Goal: Task Accomplishment & Management: Manage account settings

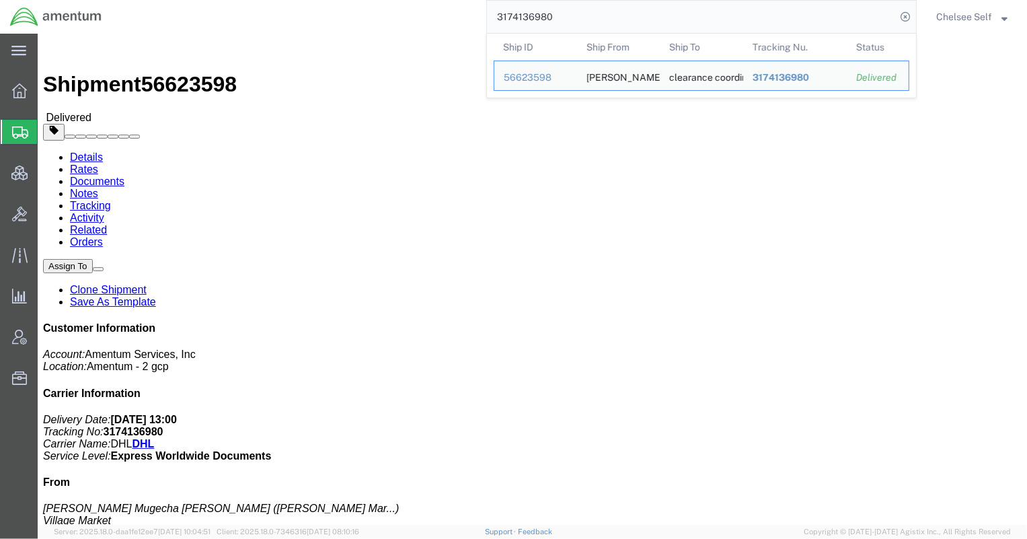
drag, startPoint x: 566, startPoint y: 16, endPoint x: 334, endPoint y: -5, distance: 233.0
click at [334, 0] on html "main_menu Created with Sketch. Collapse Menu Overview Shipments Shipment Manage…" at bounding box center [513, 269] width 1027 height 539
click at [786, 111] on div "8341709876" at bounding box center [795, 111] width 85 height 14
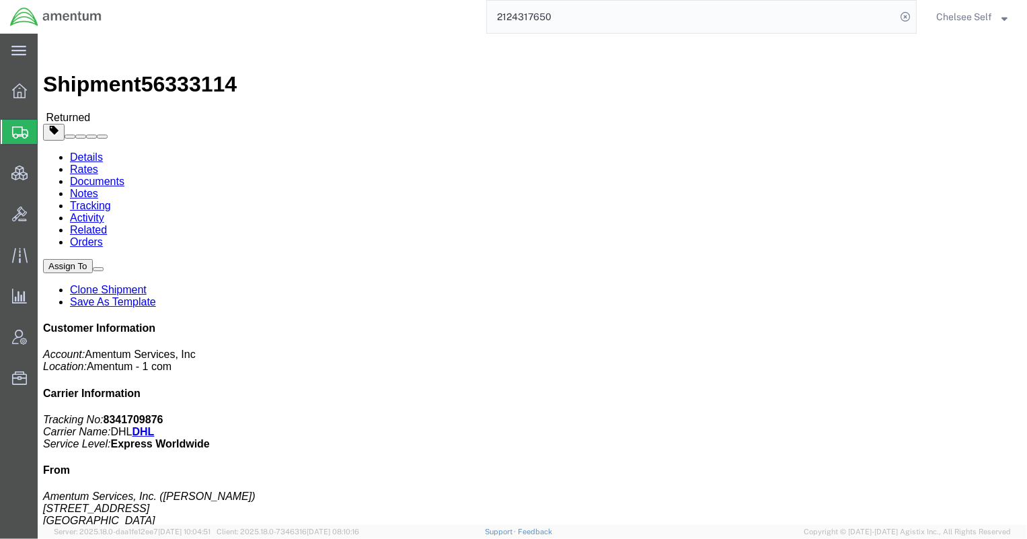
drag, startPoint x: 551, startPoint y: 155, endPoint x: 649, endPoint y: 155, distance: 97.5
click p "Shipment Id Number: OVHD.100619.00000 Department: [PERSON_NAME] Customer Ref: […"
copy b "OVHD.100619.00000"
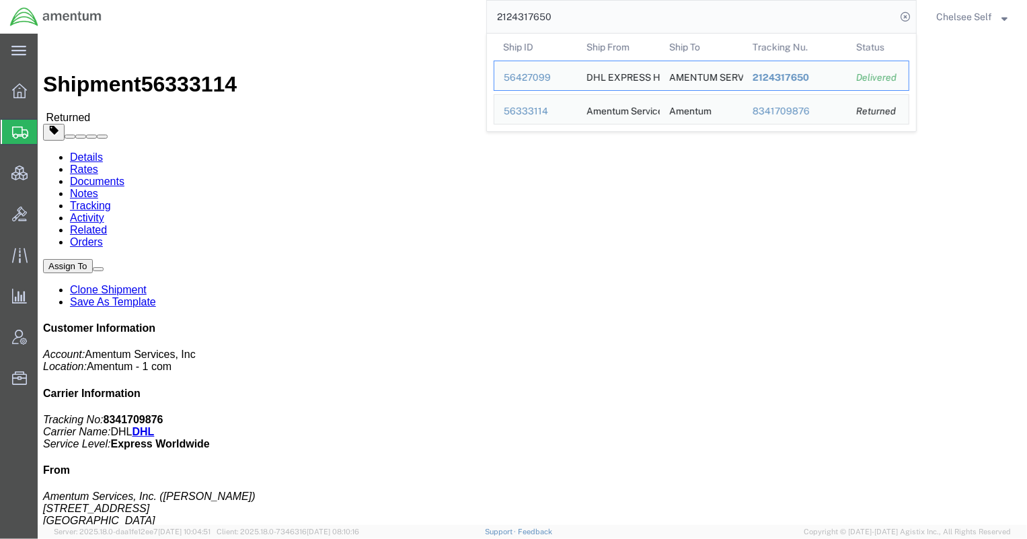
drag, startPoint x: 541, startPoint y: 20, endPoint x: 329, endPoint y: 1, distance: 212.7
click at [329, 1] on div "2124317650 Ship ID Ship From Ship To Tracking Nu. Status Ship ID 56427099 Ship …" at bounding box center [514, 17] width 805 height 34
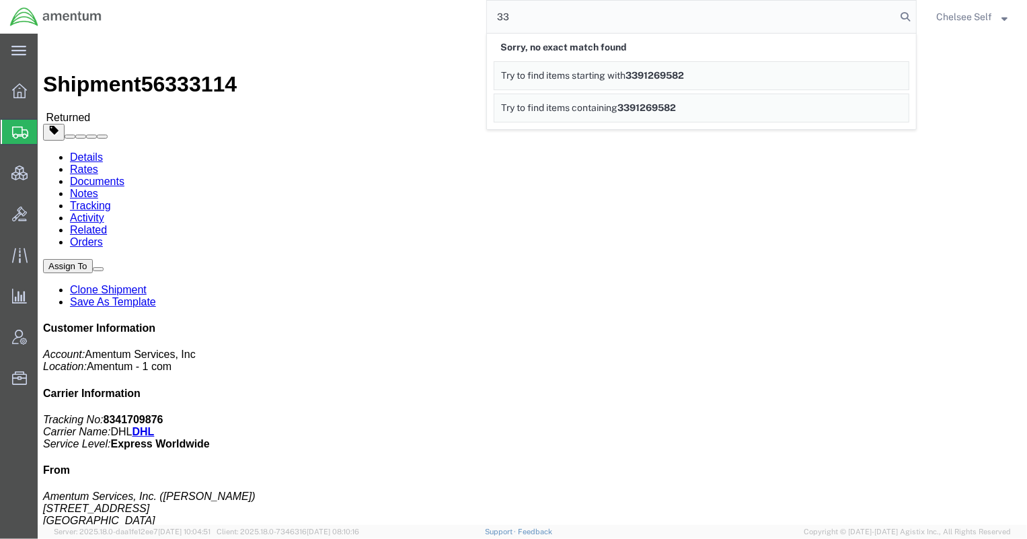
type input "3"
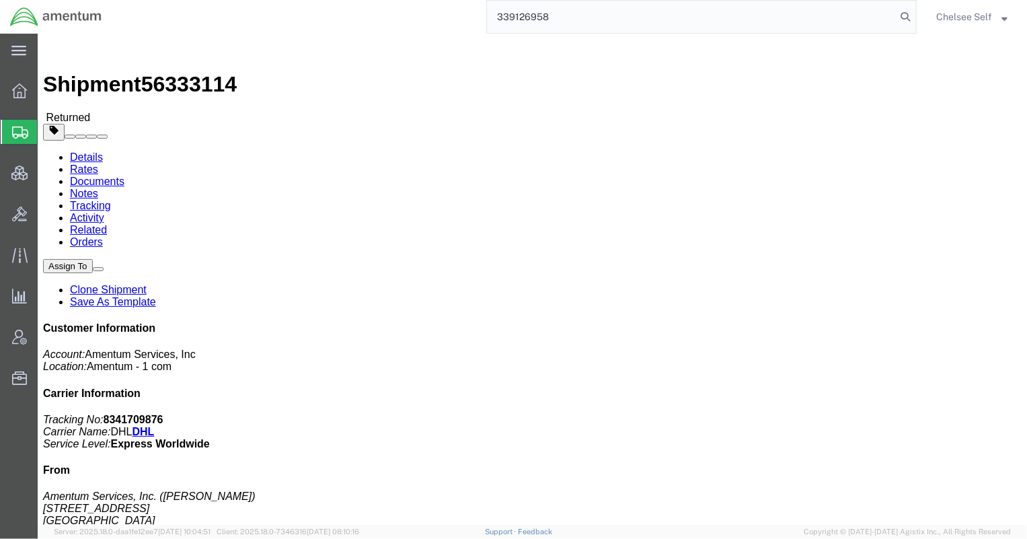
type input "3391269582"
drag, startPoint x: 581, startPoint y: 16, endPoint x: 421, endPoint y: 11, distance: 160.1
click at [422, 11] on div "3391269582" at bounding box center [514, 17] width 805 height 34
click at [909, 18] on icon at bounding box center [905, 16] width 19 height 19
click at [905, 17] on icon at bounding box center [905, 16] width 19 height 19
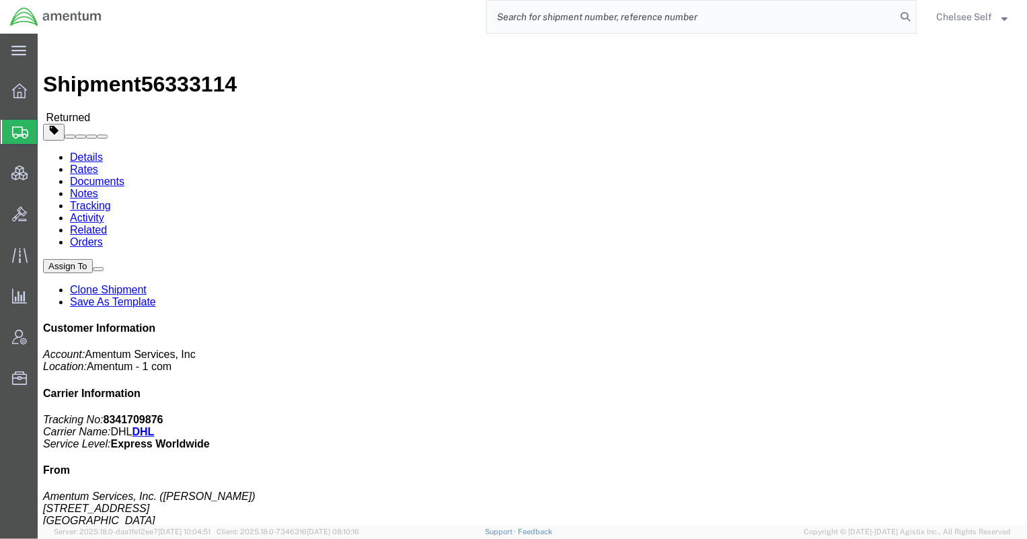
click at [703, 13] on input "search" at bounding box center [691, 17] width 409 height 32
click at [11, 346] on div at bounding box center [20, 336] width 38 height 27
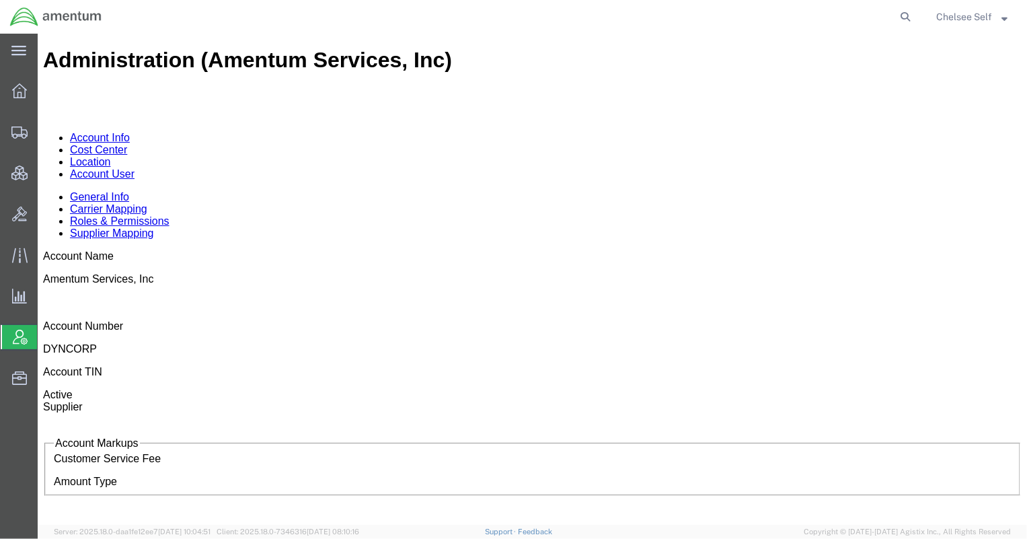
click at [134, 167] on link "Account User" at bounding box center [101, 172] width 65 height 11
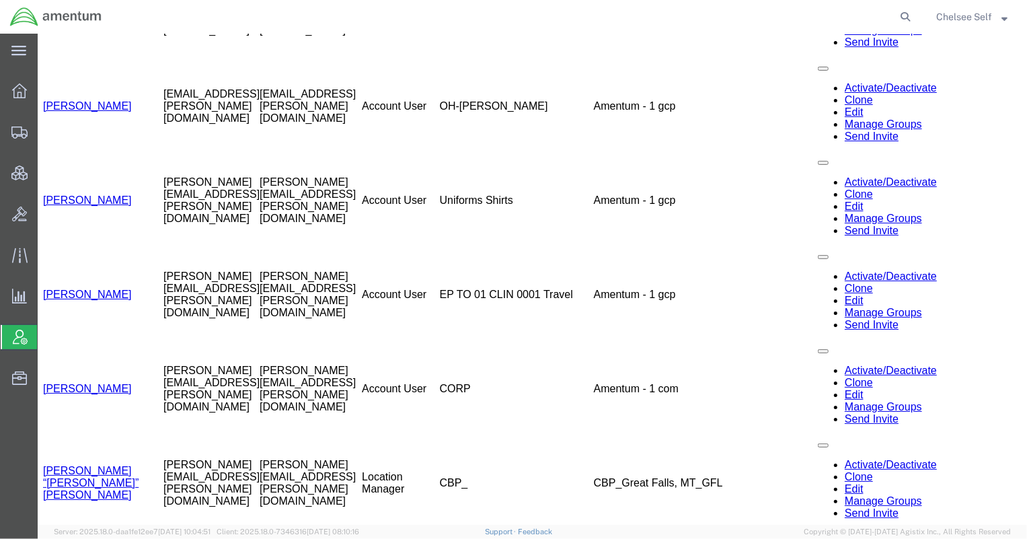
scroll to position [18404, 0]
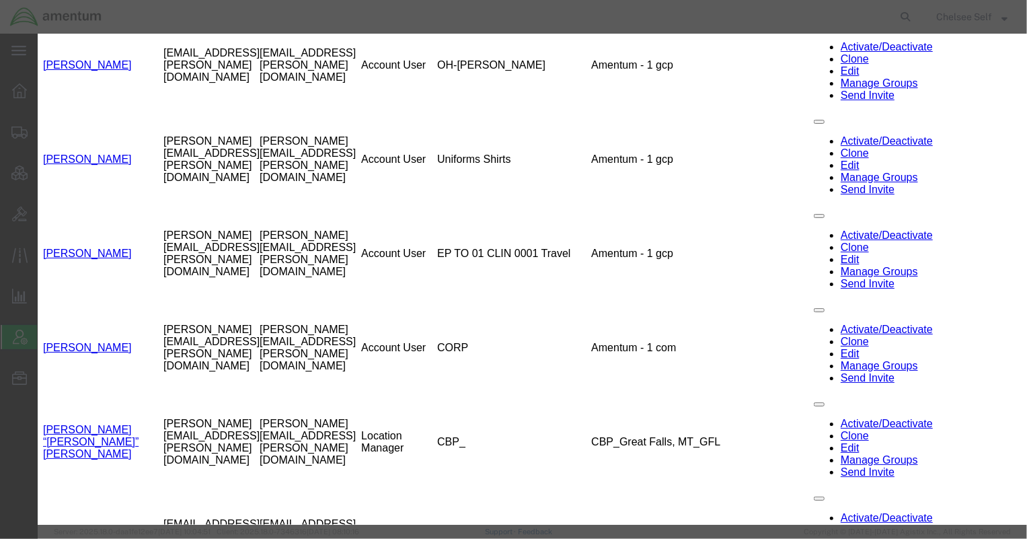
select select "COSTCENTER"
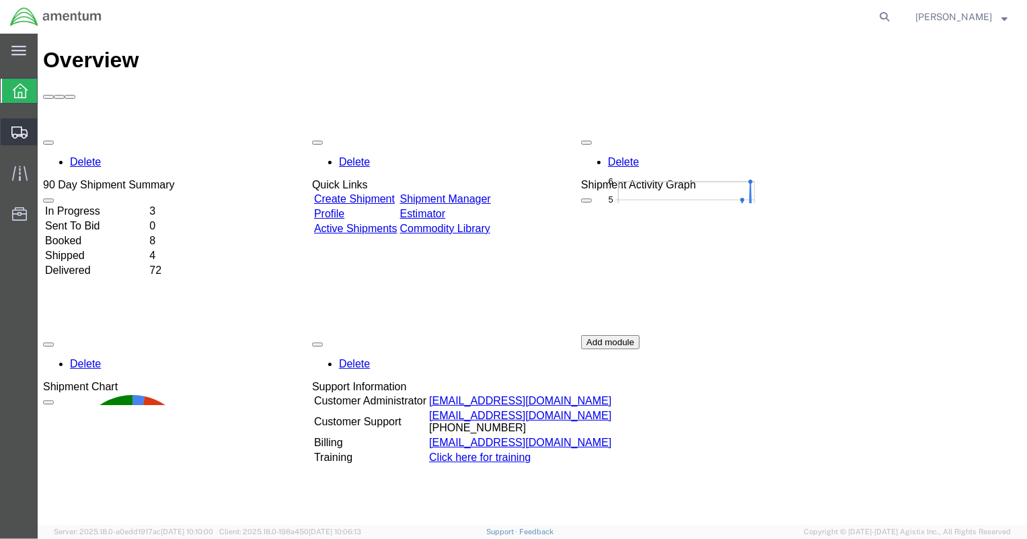
click at [0, 0] on span "Shipment Manager" at bounding box center [0, 0] width 0 height 0
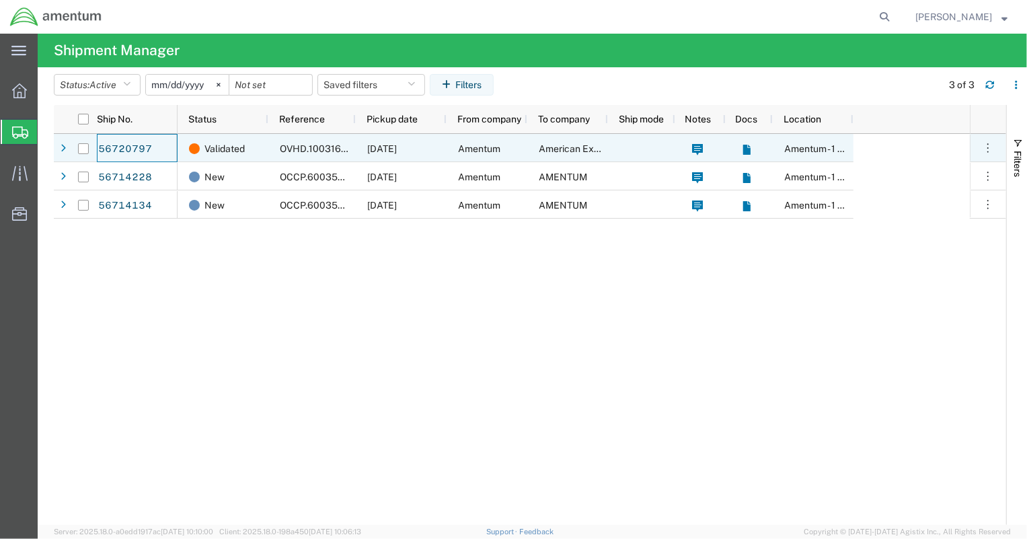
click at [154, 146] on div "56720797" at bounding box center [137, 148] width 81 height 28
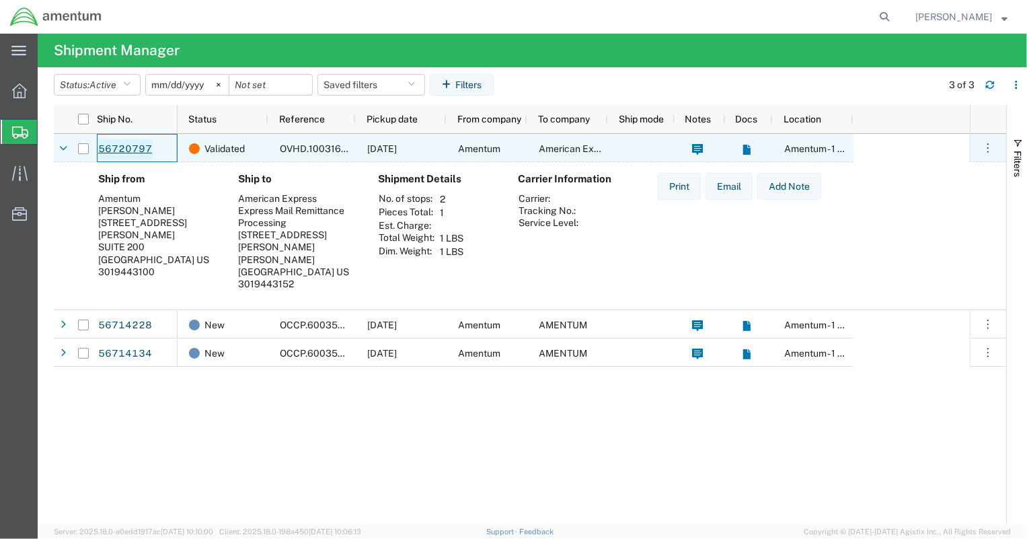
click at [134, 143] on link "56720797" at bounding box center [125, 150] width 55 height 22
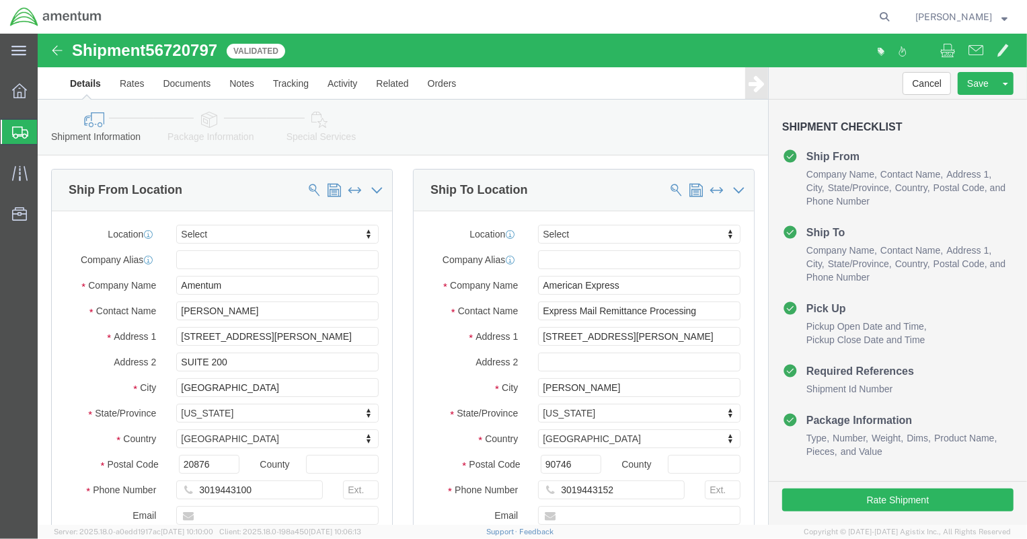
select select
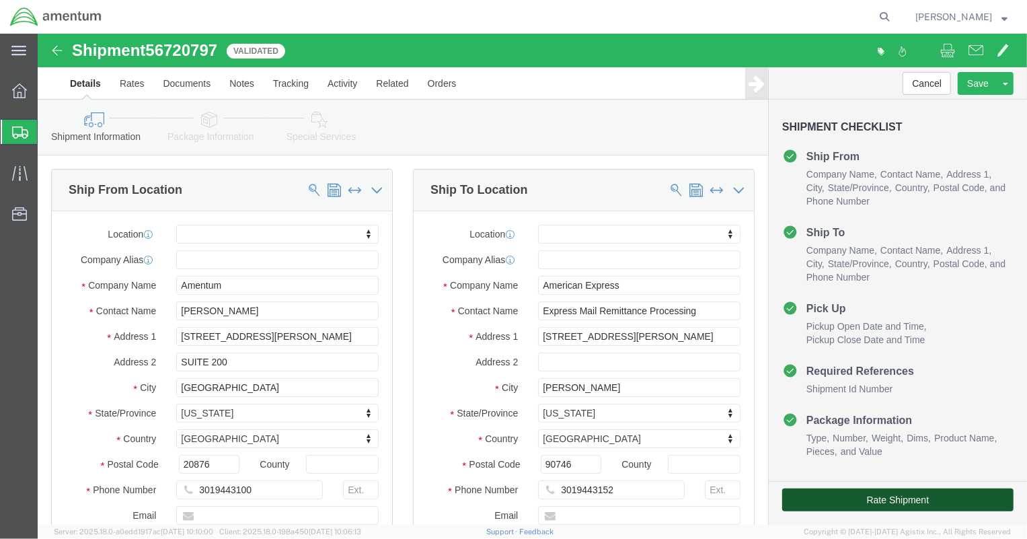
click button "Rate Shipment"
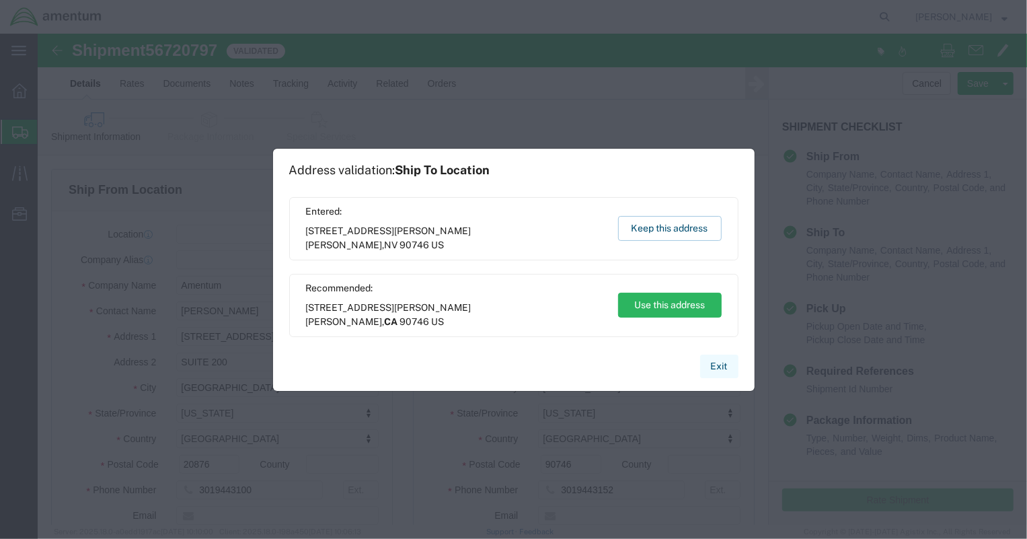
click at [726, 358] on button "Exit" at bounding box center [719, 366] width 38 height 24
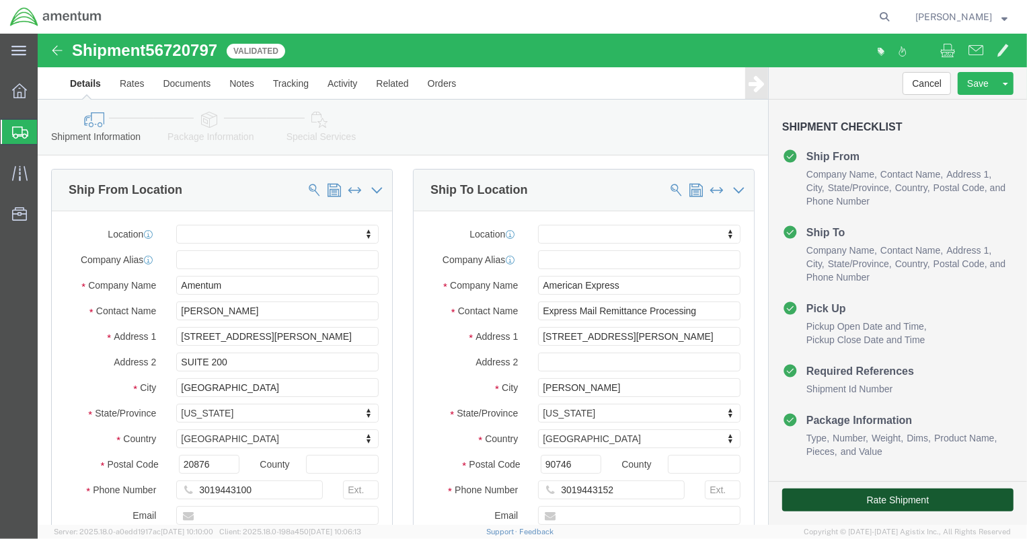
click button "Rate Shipment"
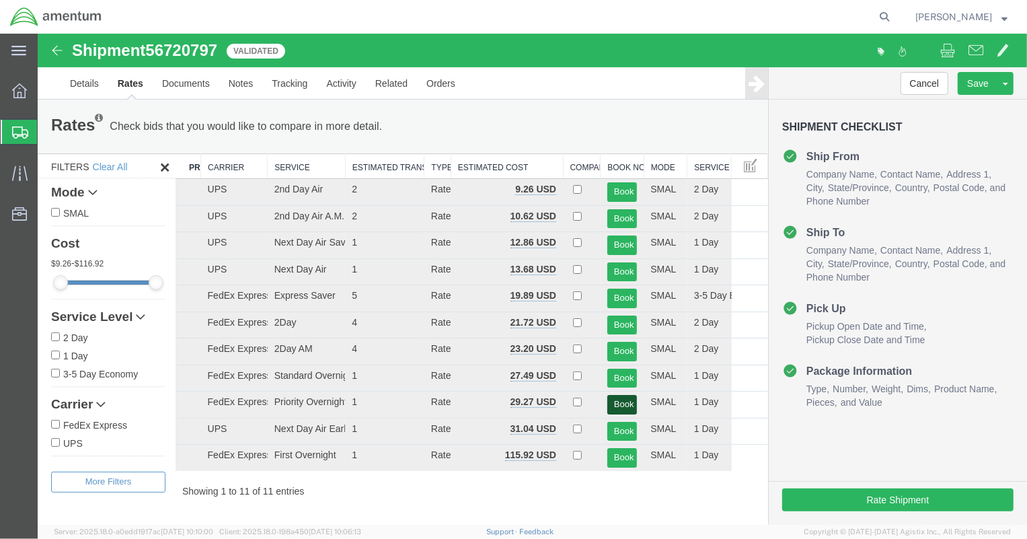
click at [624, 395] on button "Book" at bounding box center [622, 404] width 30 height 20
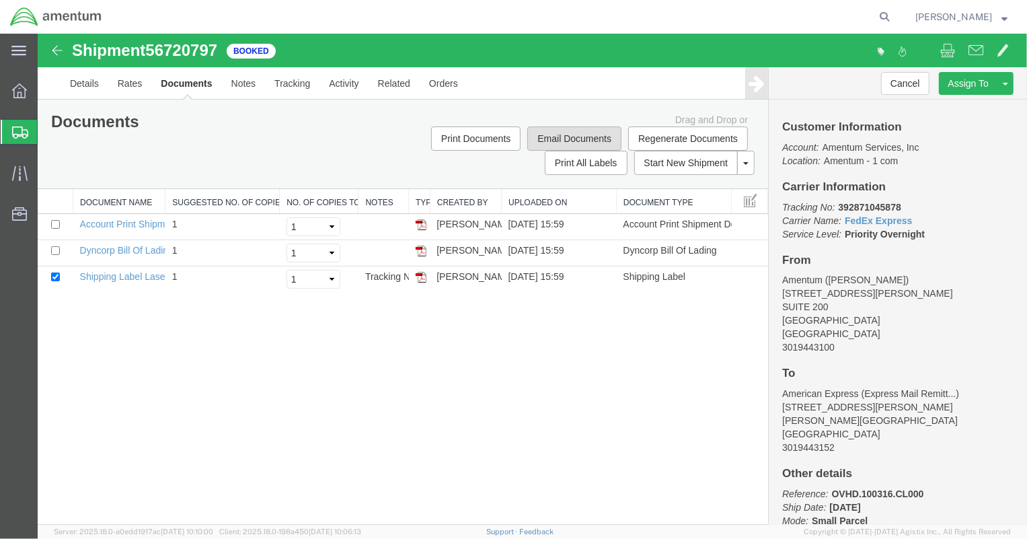
click at [576, 131] on button "Email Documents" at bounding box center [574, 138] width 94 height 24
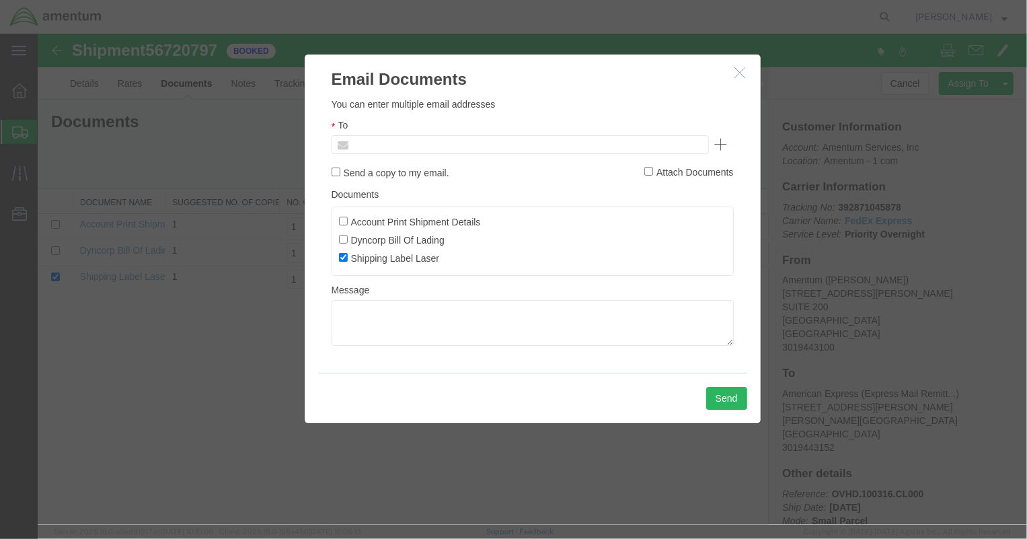
click at [436, 143] on input "text" at bounding box center [428, 143] width 157 height 17
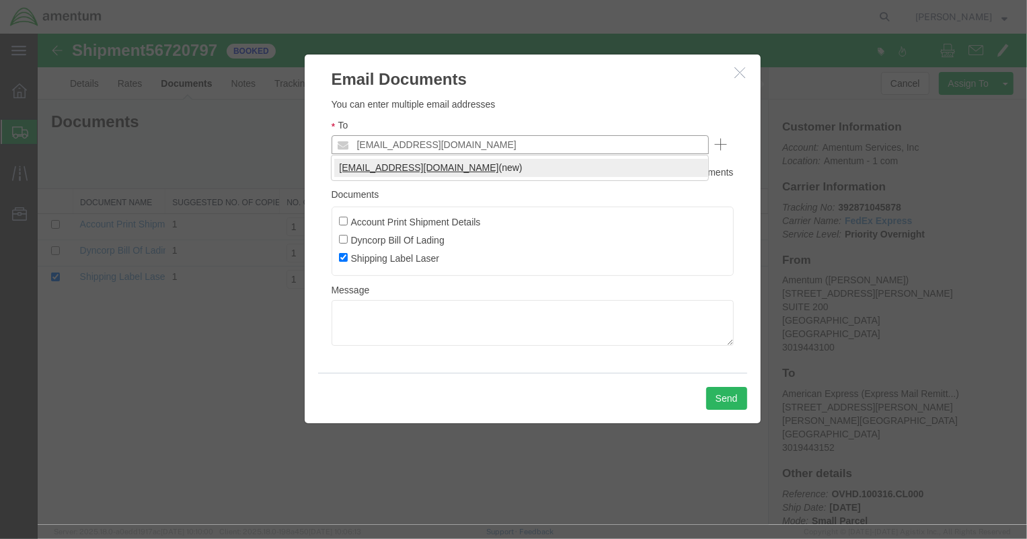
type input "[EMAIL_ADDRESS][DOMAIN_NAME]"
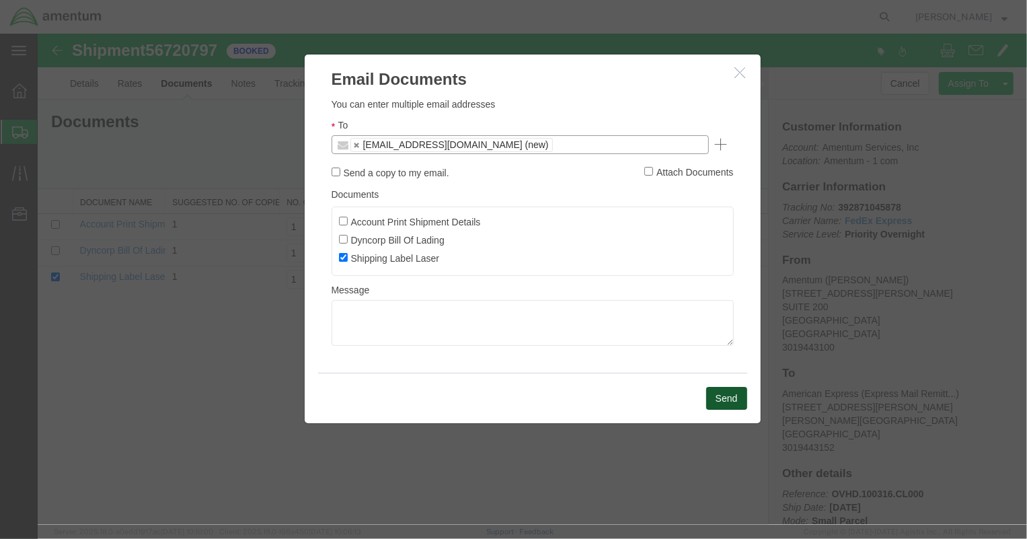
click at [722, 397] on button "Send" at bounding box center [725, 397] width 41 height 23
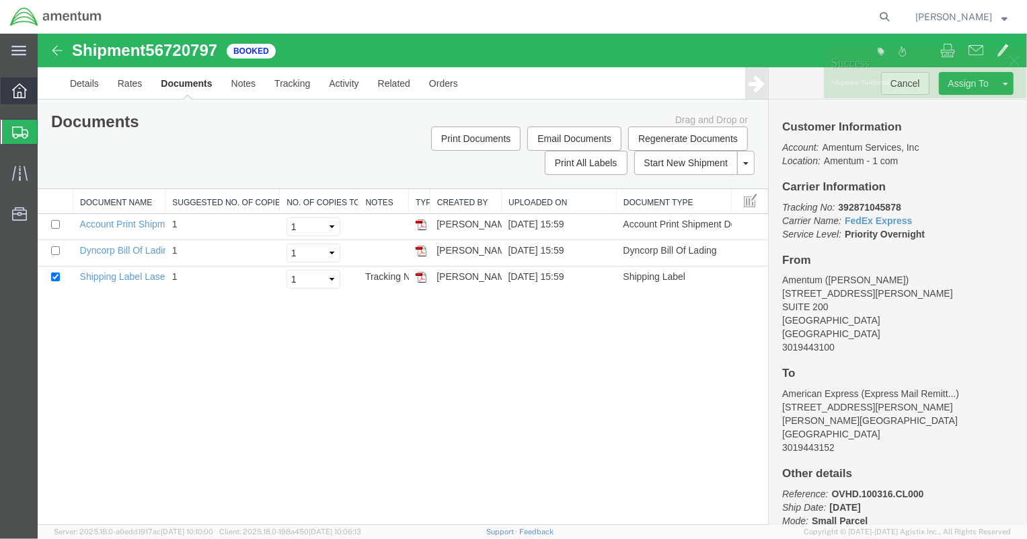
click at [11, 87] on div at bounding box center [20, 90] width 38 height 27
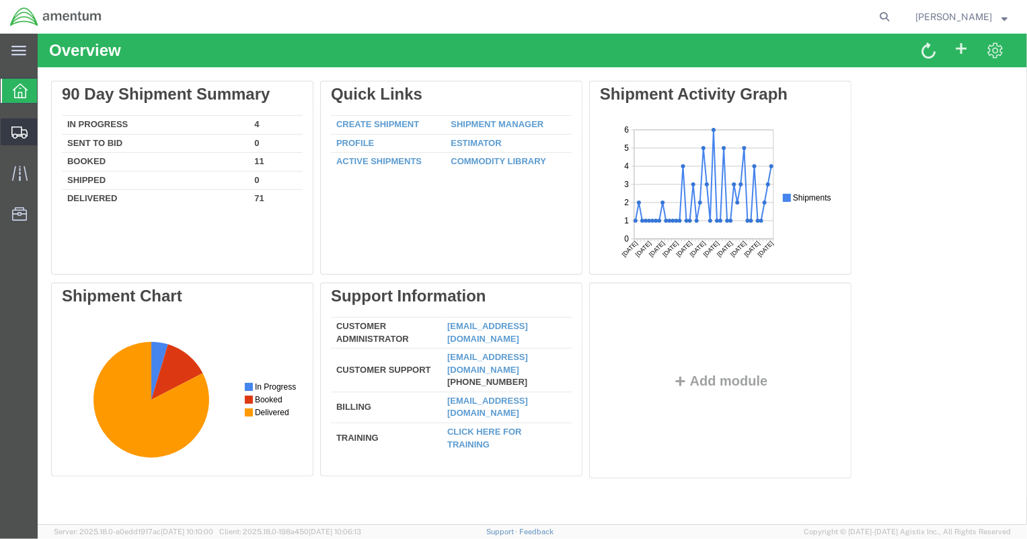
click at [0, 0] on span "Shipment Manager" at bounding box center [0, 0] width 0 height 0
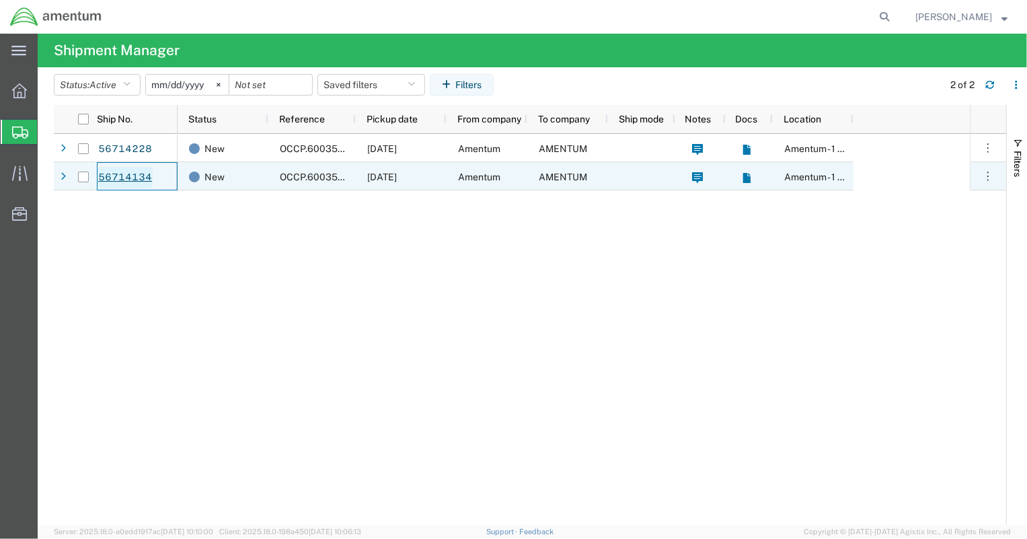
click at [118, 172] on link "56714134" at bounding box center [125, 178] width 55 height 22
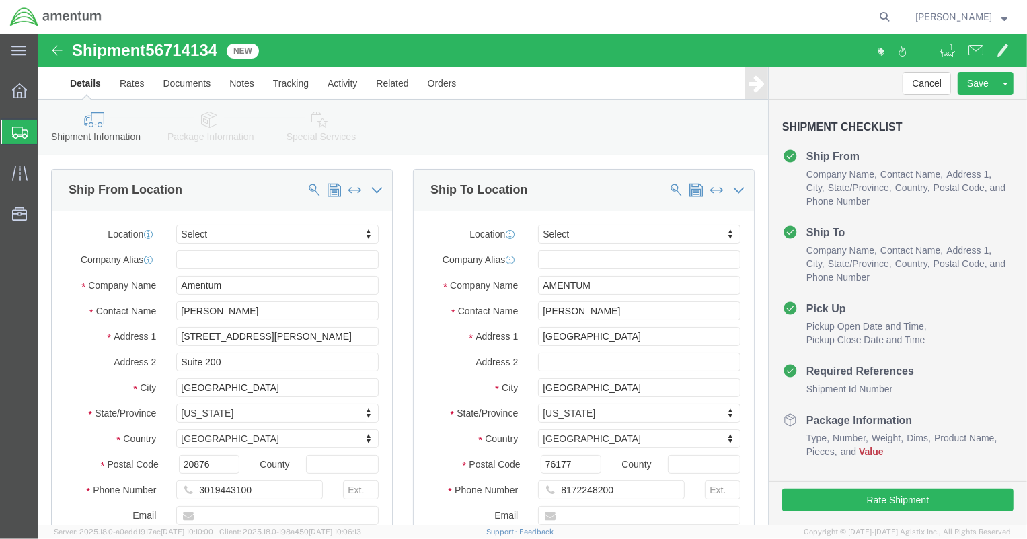
select select
click at [7, 134] on div at bounding box center [20, 132] width 38 height 24
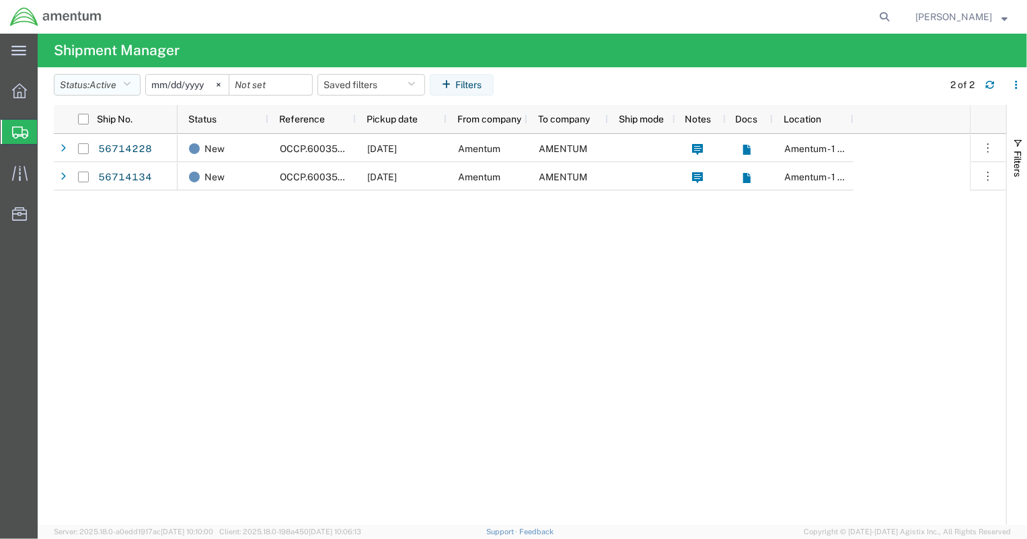
click at [115, 83] on span "Active" at bounding box center [102, 84] width 27 height 11
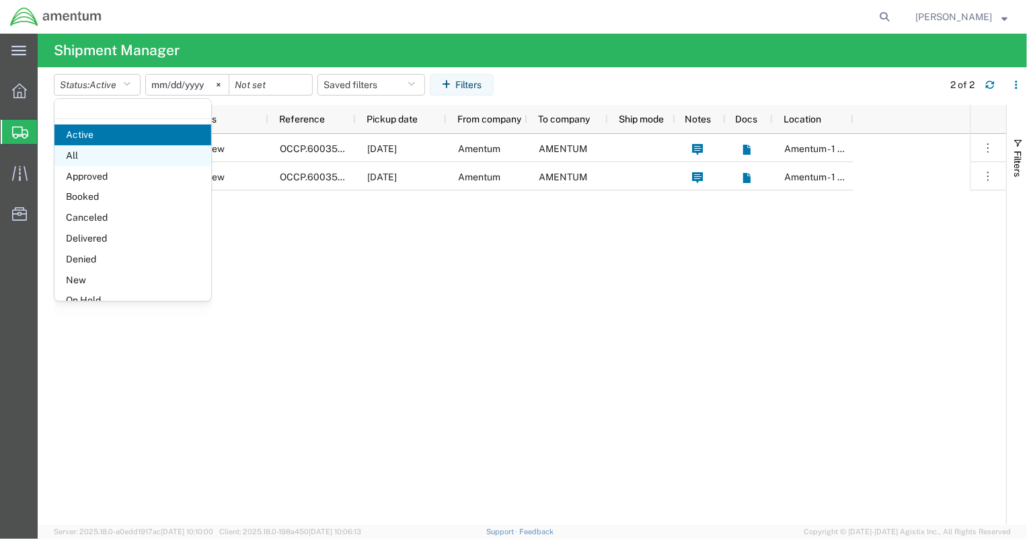
click at [104, 154] on span "All" at bounding box center [132, 155] width 157 height 21
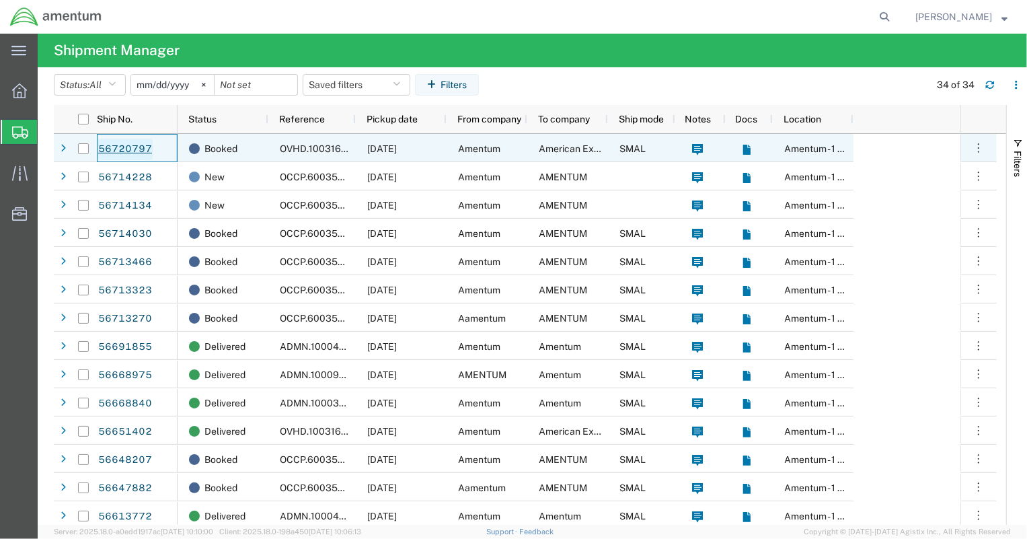
click at [137, 148] on link "56720797" at bounding box center [125, 150] width 55 height 22
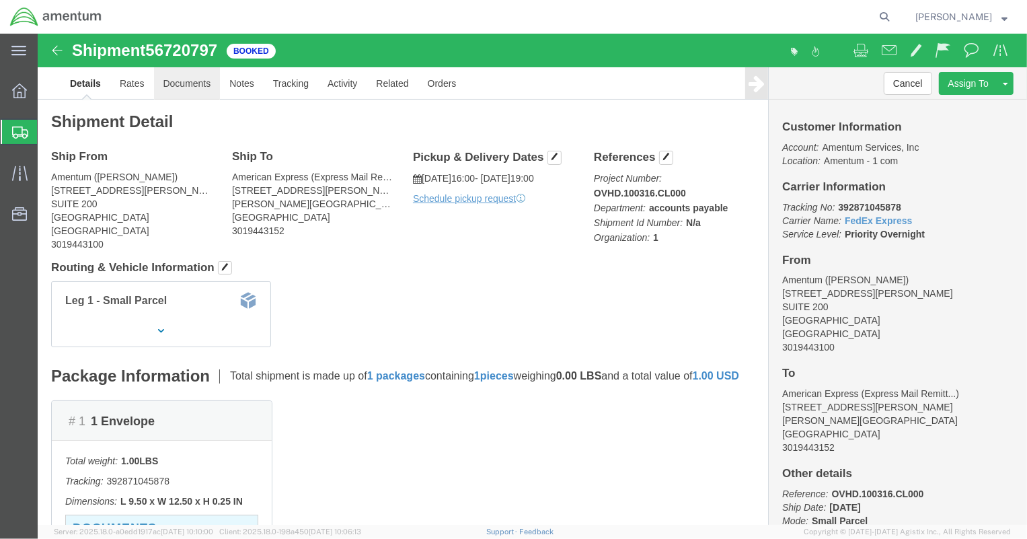
click link "Documents"
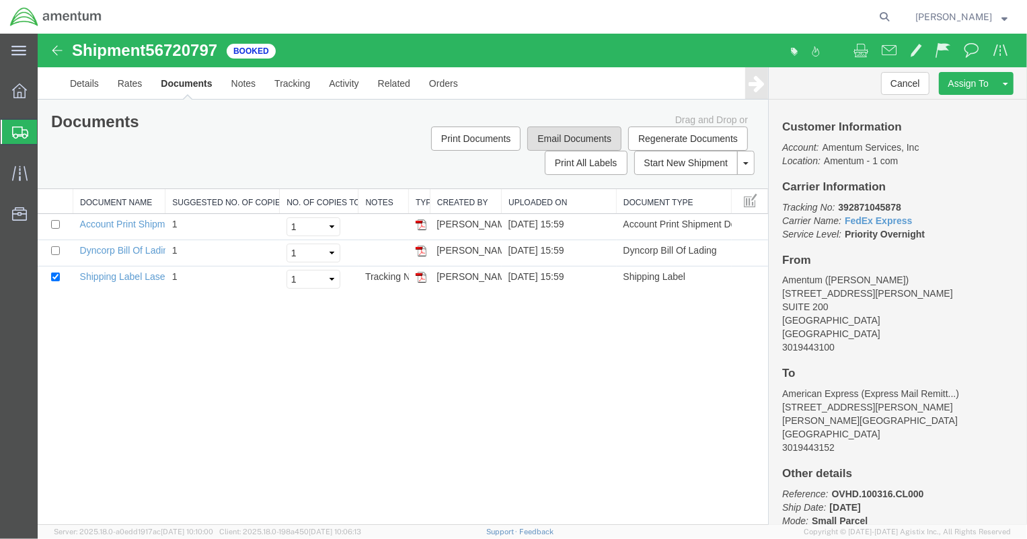
click at [581, 131] on button "Email Documents" at bounding box center [574, 138] width 94 height 24
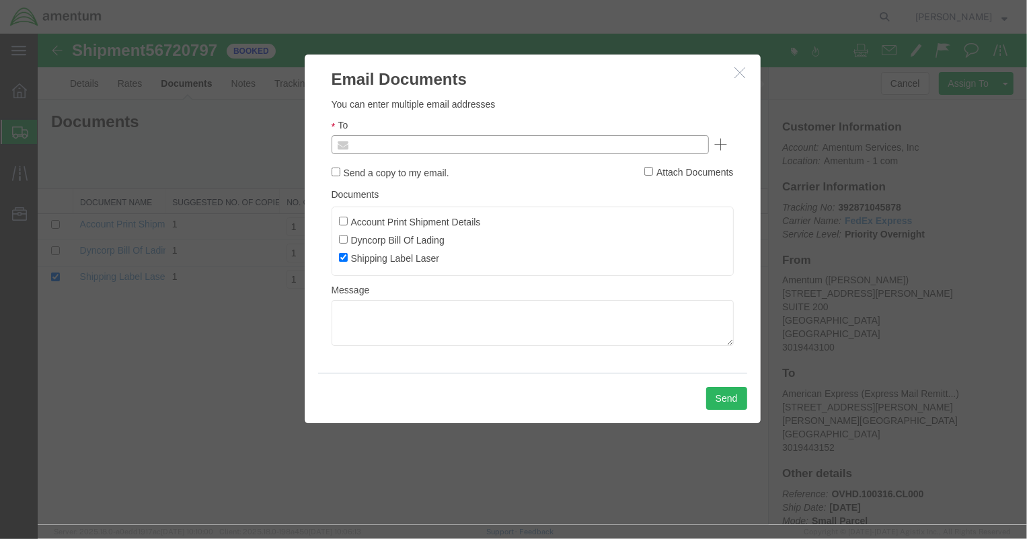
click at [414, 144] on input "text" at bounding box center [428, 143] width 157 height 17
type input "[EMAIL_ADDRESS][DOMAIN_NAME]"
type input "Enter Email Address"
click at [736, 61] on h2 "Email Documents" at bounding box center [532, 72] width 456 height 36
click at [737, 62] on h2 "Email Documents" at bounding box center [532, 72] width 456 height 36
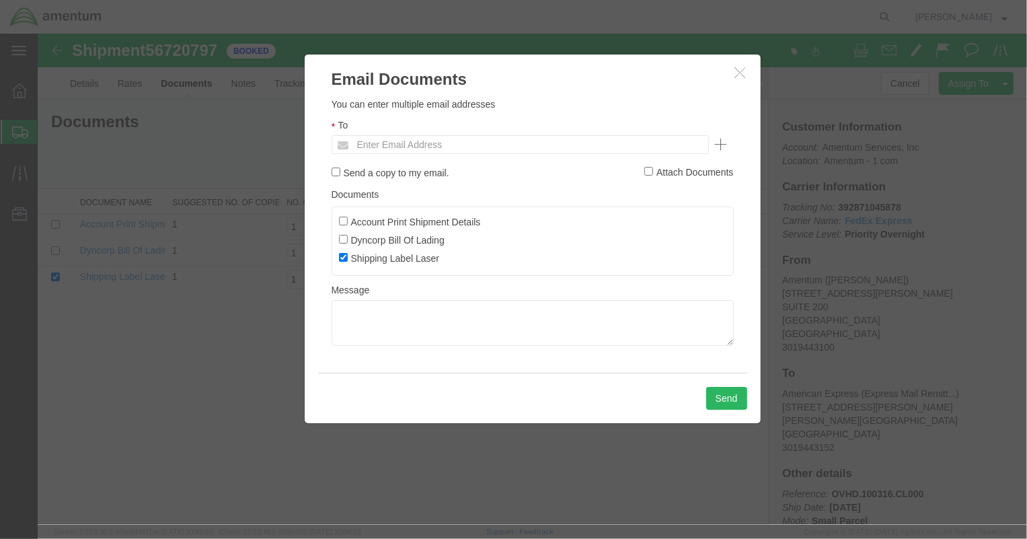
click at [746, 73] on button "button" at bounding box center [741, 72] width 17 height 17
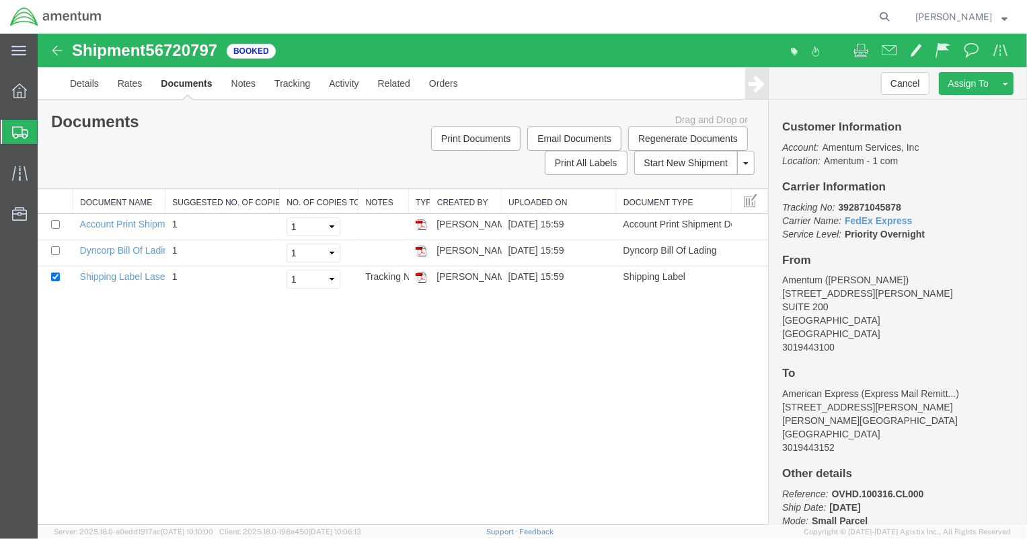
click at [0, 0] on span "Shipment Manager" at bounding box center [0, 0] width 0 height 0
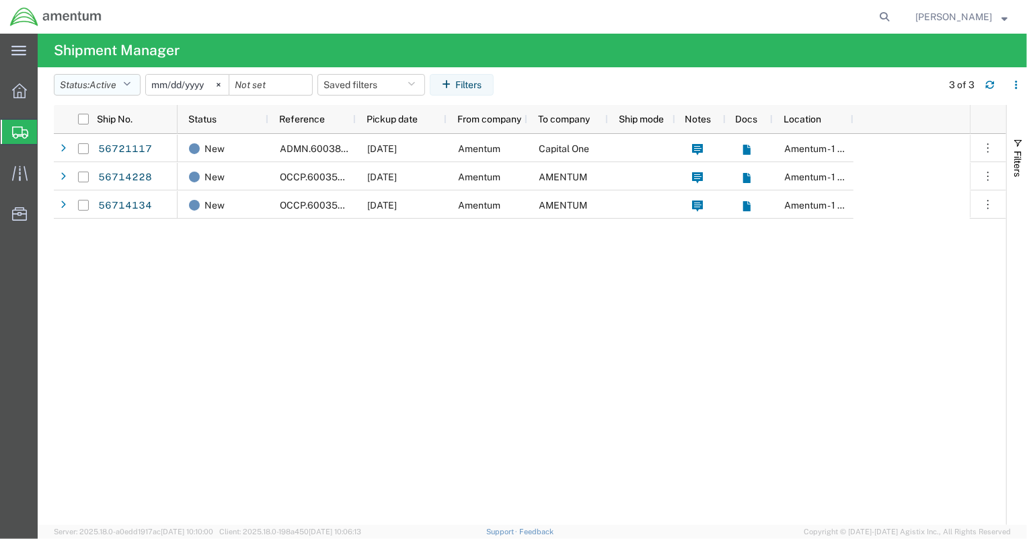
click at [130, 83] on icon "button" at bounding box center [126, 84] width 7 height 9
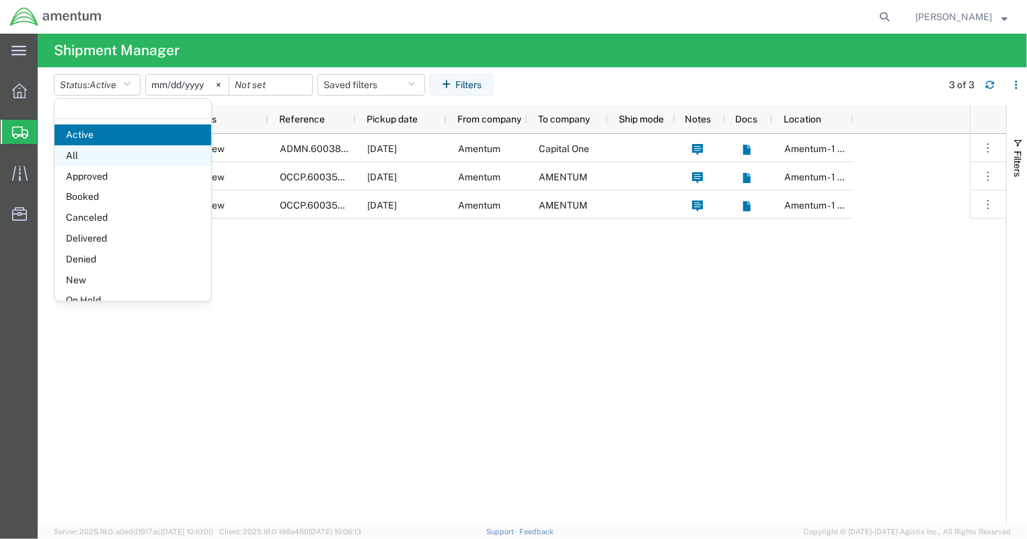
click at [110, 155] on span "All" at bounding box center [132, 155] width 157 height 21
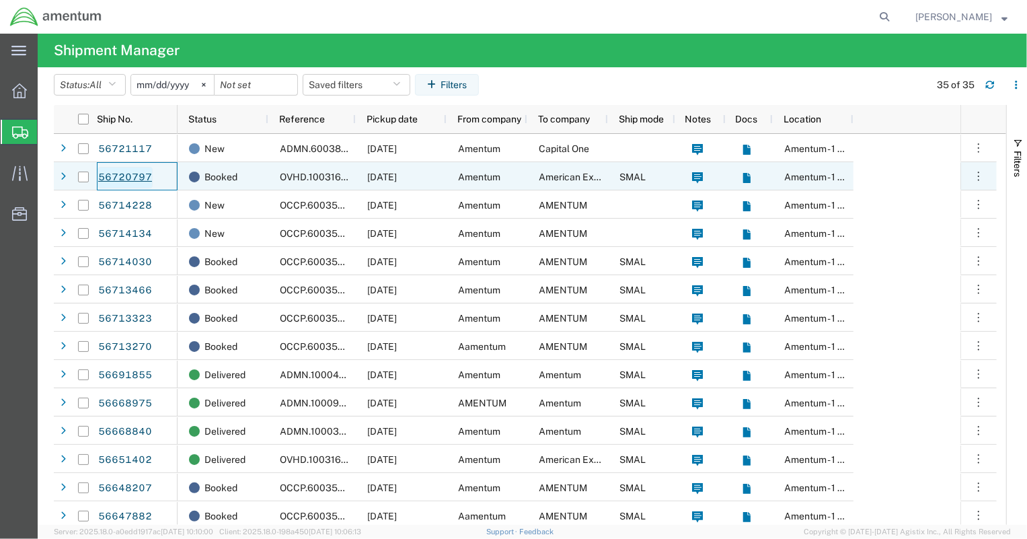
click at [141, 175] on link "56720797" at bounding box center [125, 178] width 55 height 22
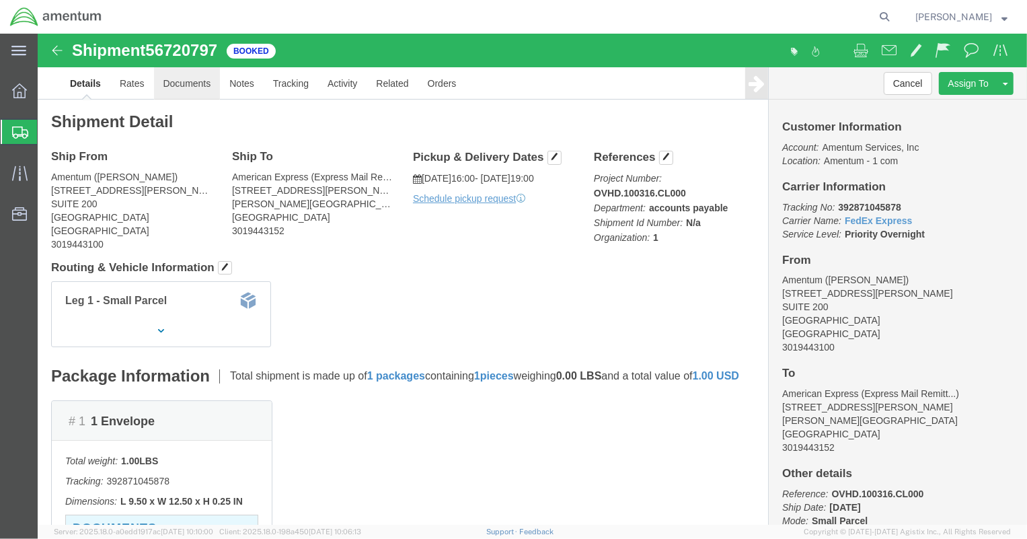
click link "Documents"
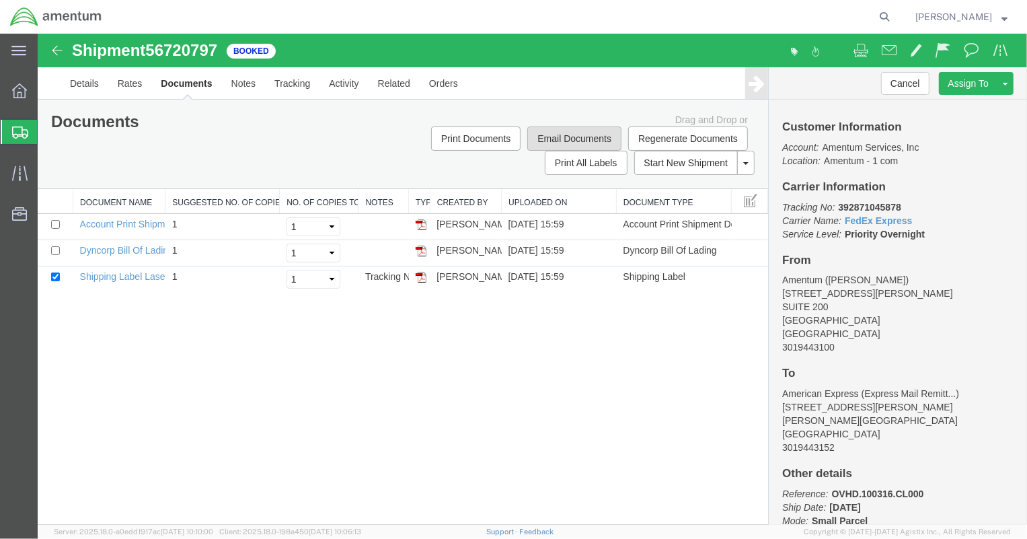
click at [580, 137] on button "Email Documents" at bounding box center [574, 138] width 94 height 24
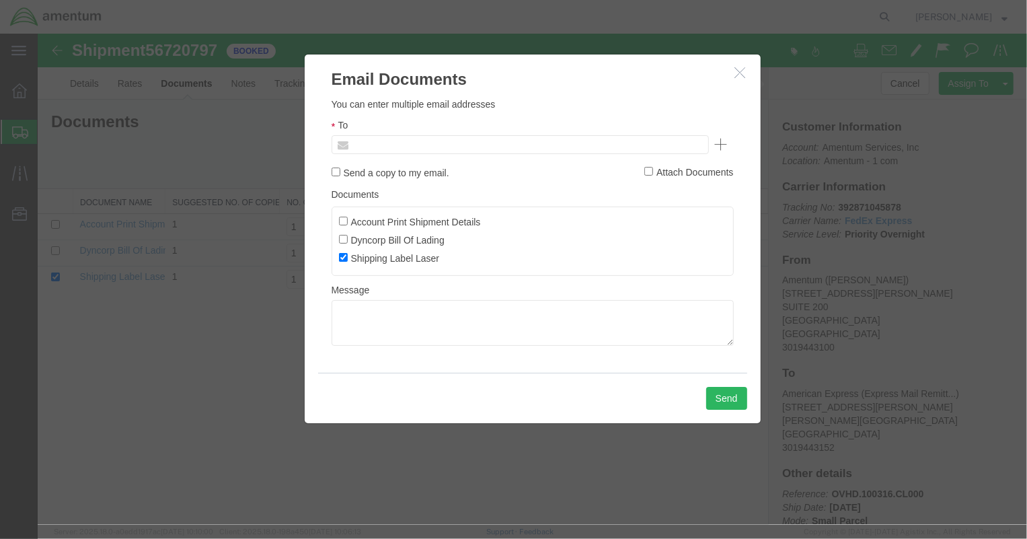
click at [415, 141] on input "text" at bounding box center [428, 143] width 157 height 17
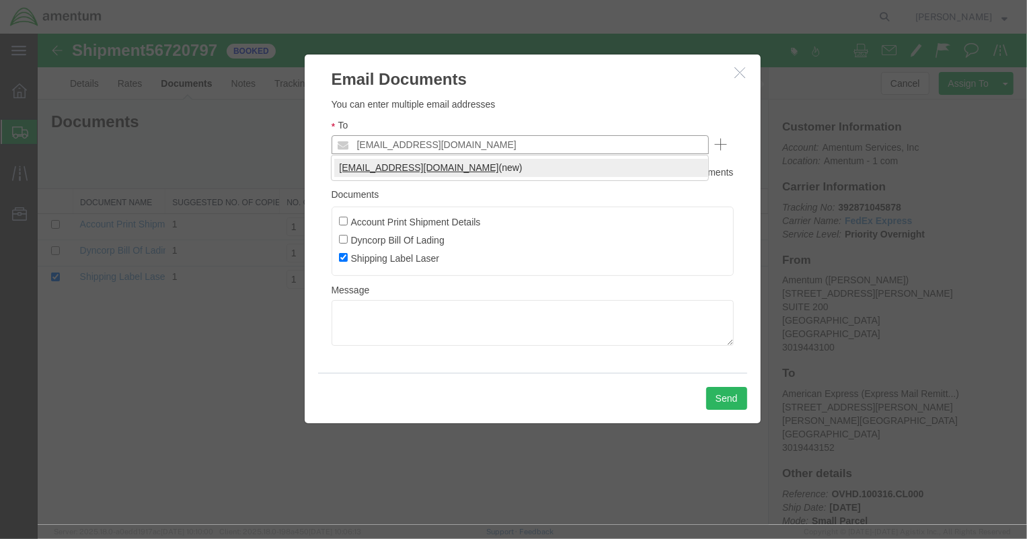
type input "[EMAIL_ADDRESS][DOMAIN_NAME]"
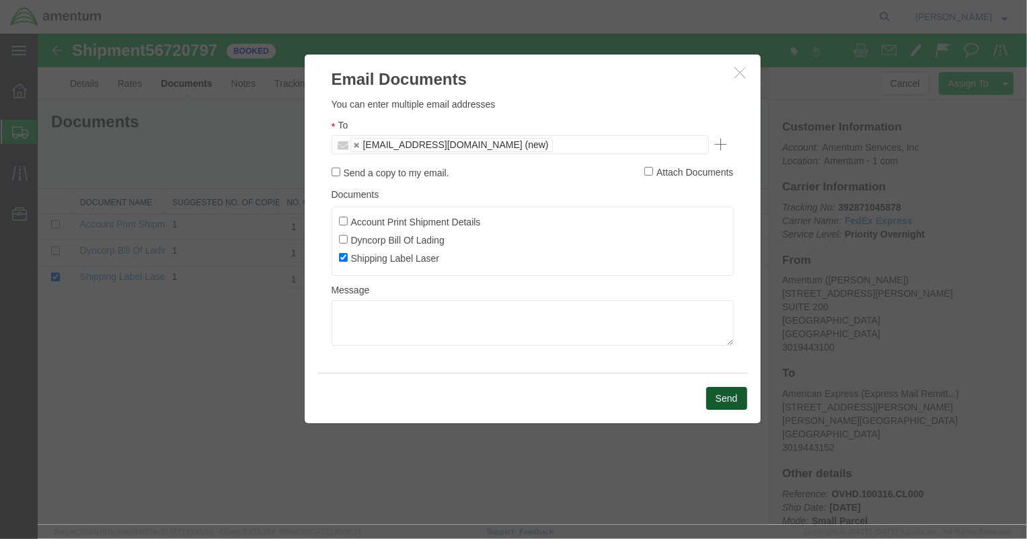
click at [727, 395] on button "Send" at bounding box center [725, 397] width 41 height 23
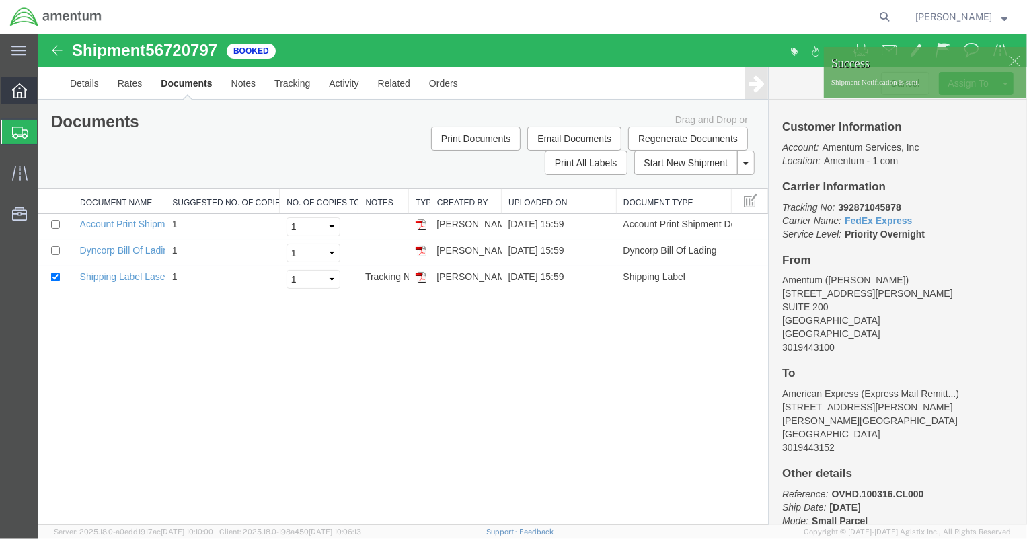
click at [26, 97] on icon at bounding box center [19, 90] width 15 height 15
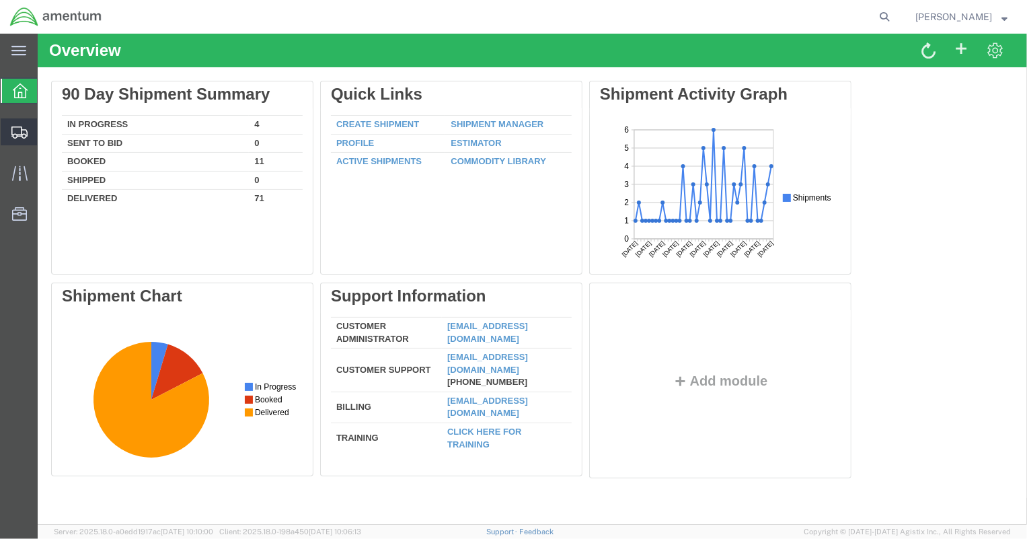
click at [14, 127] on icon at bounding box center [19, 132] width 16 height 12
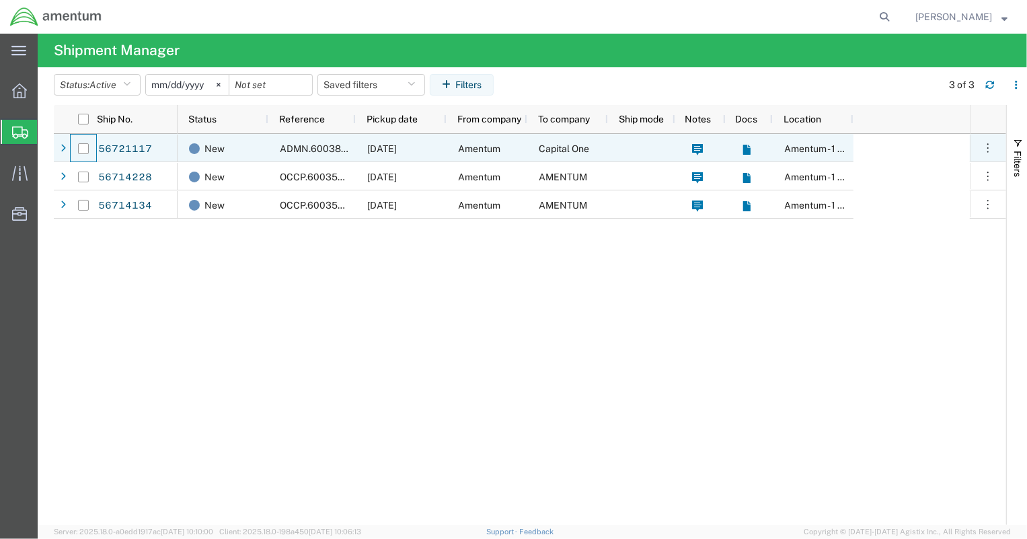
click at [72, 154] on div at bounding box center [84, 148] width 26 height 28
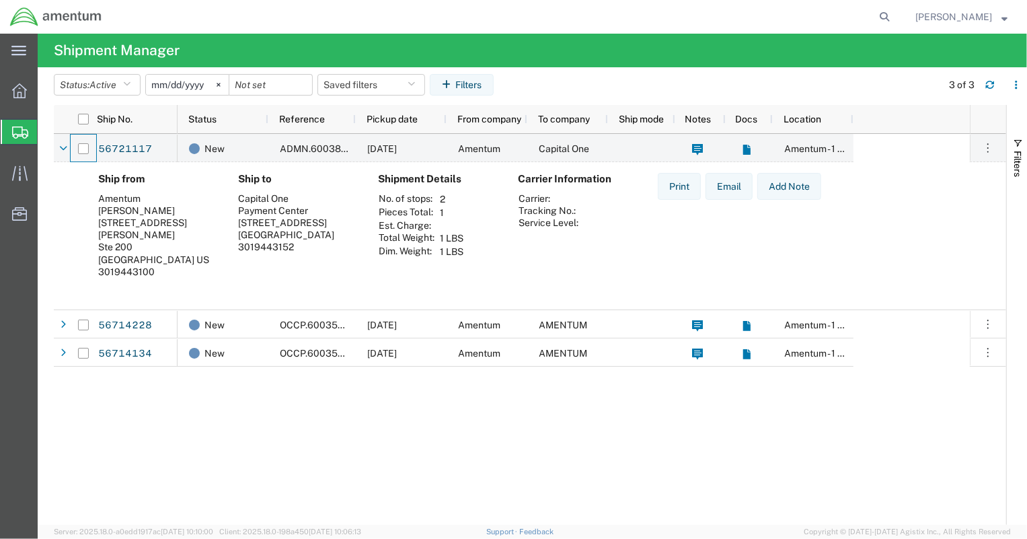
click at [20, 136] on icon at bounding box center [20, 132] width 16 height 12
click at [19, 137] on div at bounding box center [20, 132] width 38 height 24
click at [0, 0] on span "Shipment Manager" at bounding box center [0, 0] width 0 height 0
click at [130, 85] on icon "button" at bounding box center [126, 84] width 7 height 9
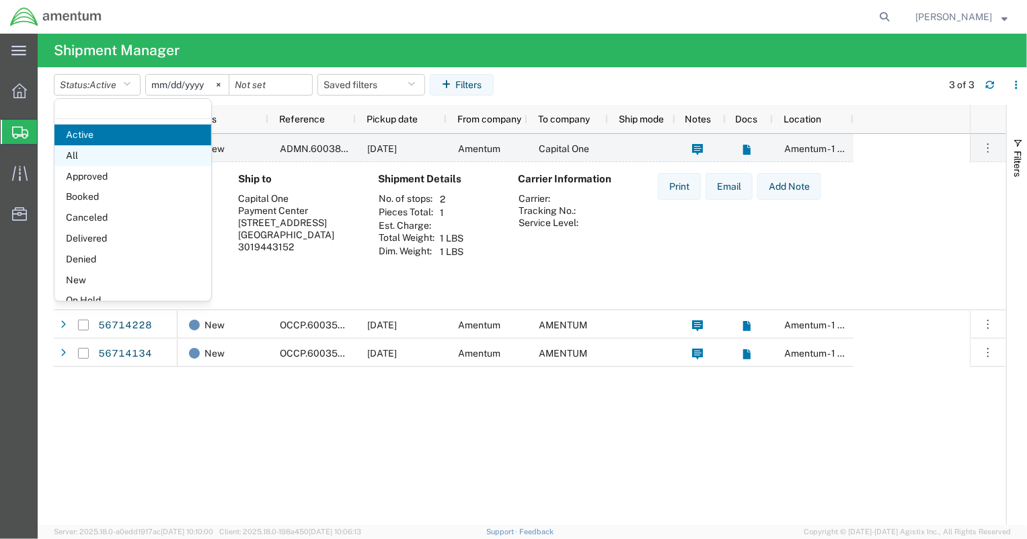
click at [102, 149] on span "All" at bounding box center [132, 155] width 157 height 21
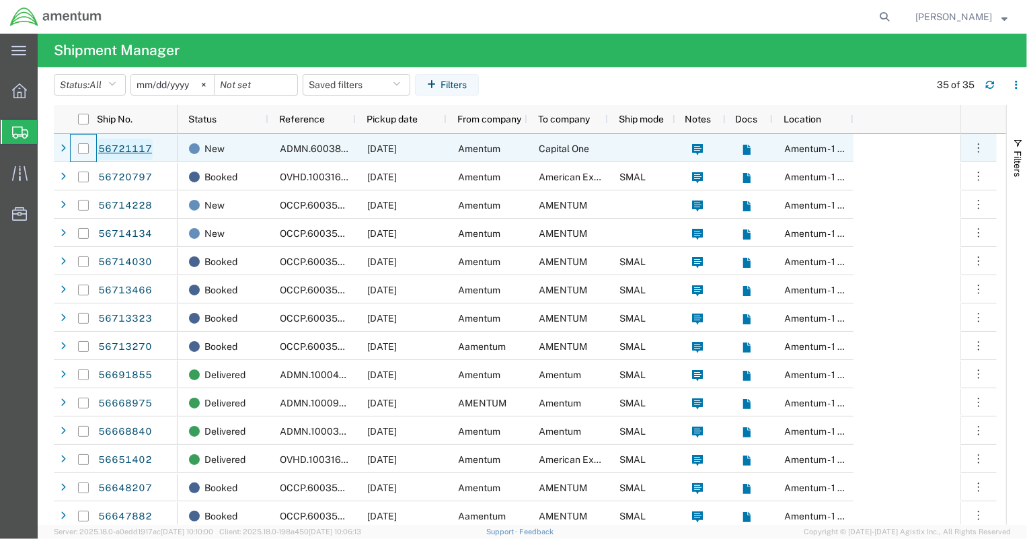
click at [128, 146] on link "56721117" at bounding box center [125, 150] width 55 height 22
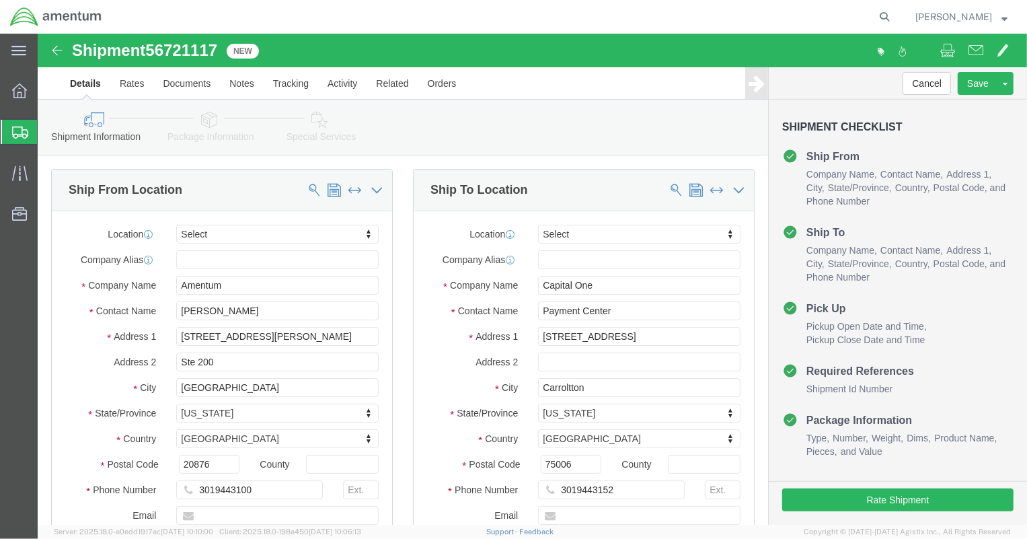
select select
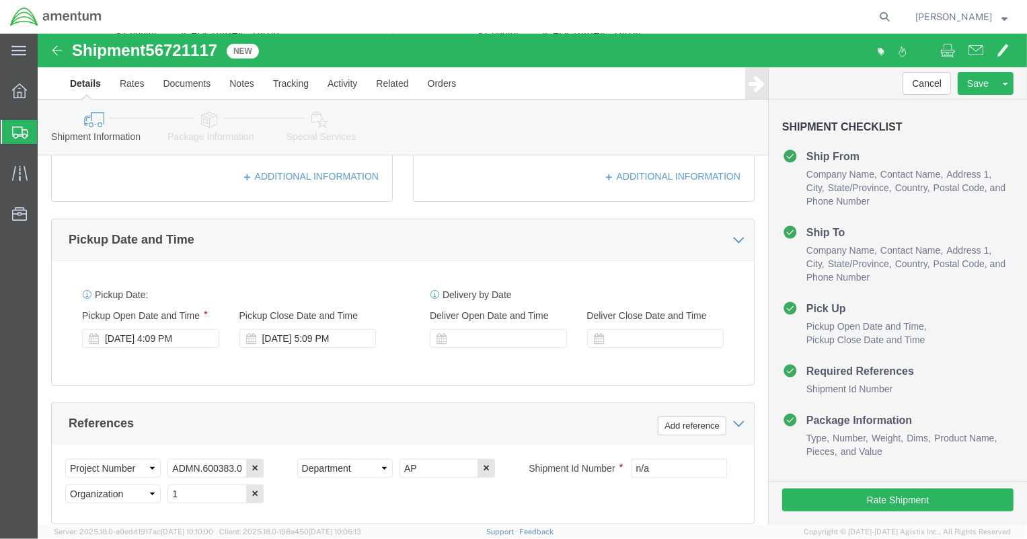
scroll to position [414, 0]
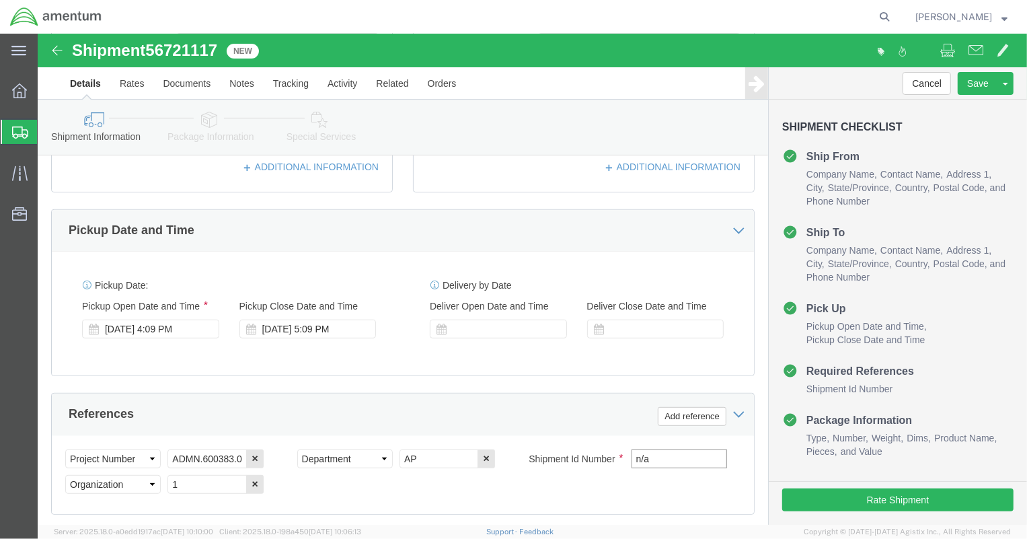
drag, startPoint x: 630, startPoint y: 422, endPoint x: 498, endPoint y: 417, distance: 131.9
click div "Shipment Id Number n/a"
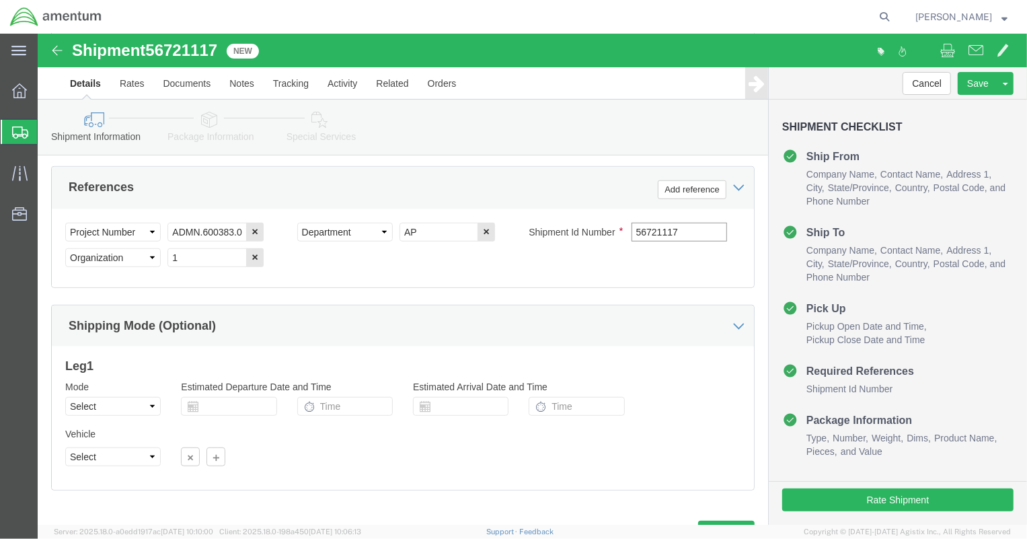
scroll to position [699, 0]
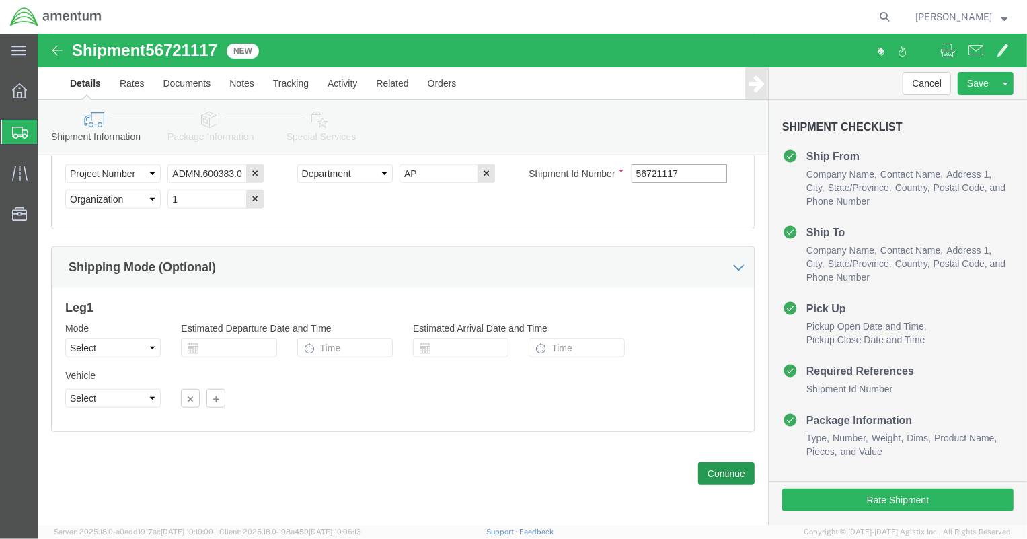
type input "56721117"
click button "Continue"
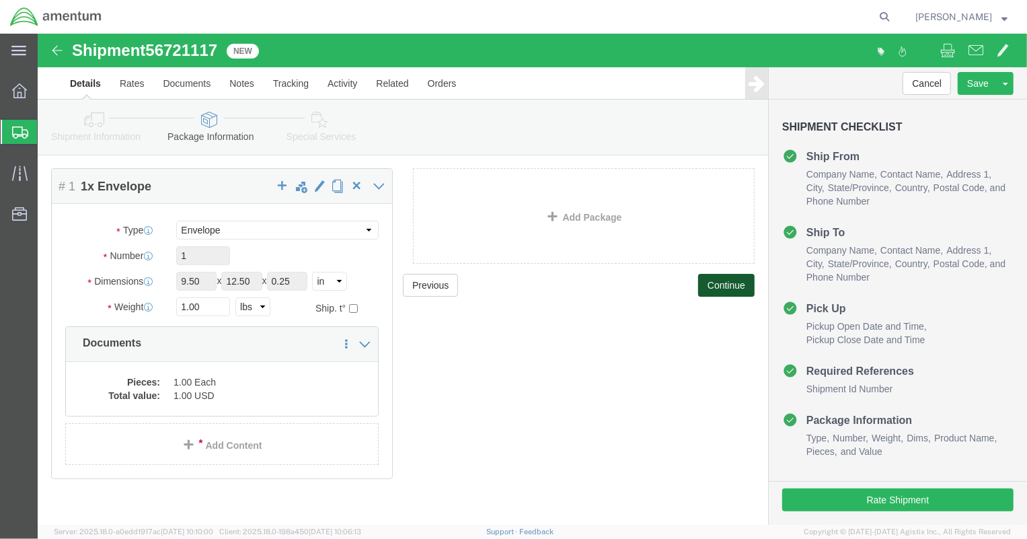
scroll to position [73, 0]
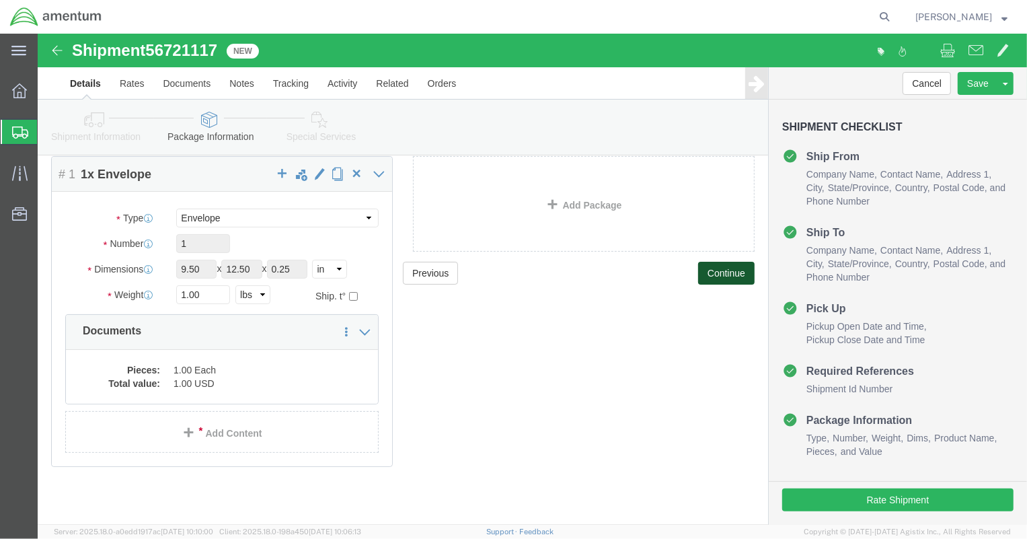
click button "Continue"
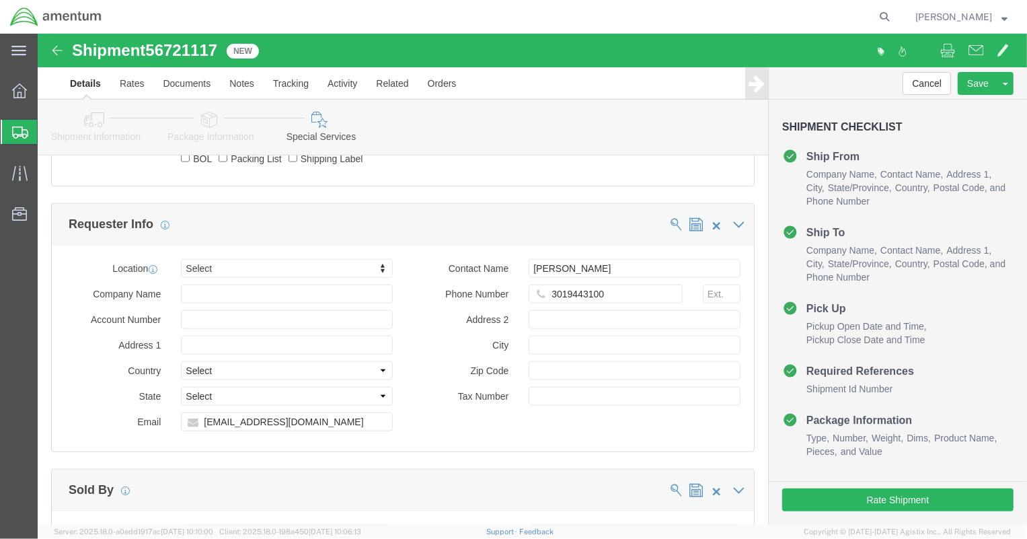
scroll to position [1071, 0]
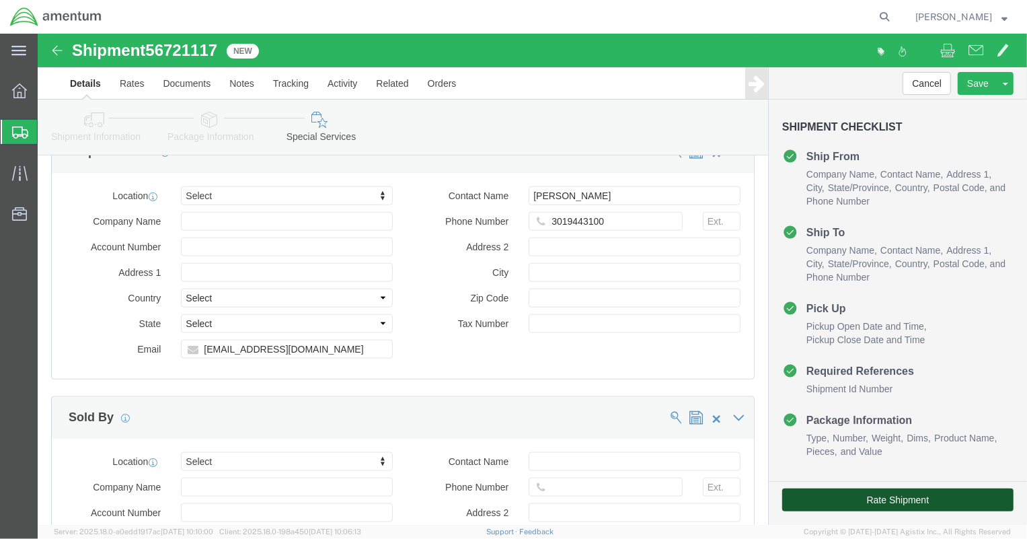
click button "Rate Shipment"
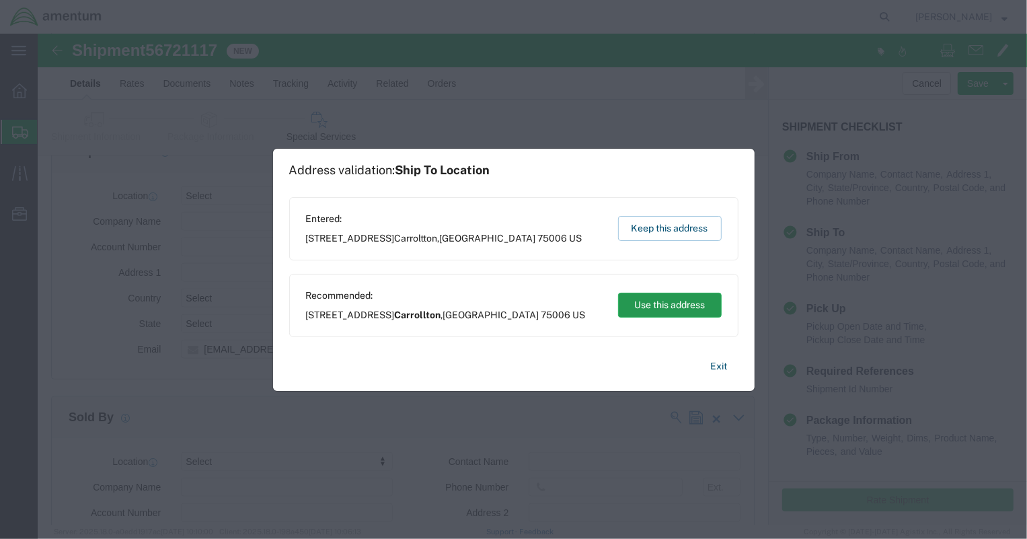
click at [651, 308] on button "Use this address" at bounding box center [670, 305] width 104 height 25
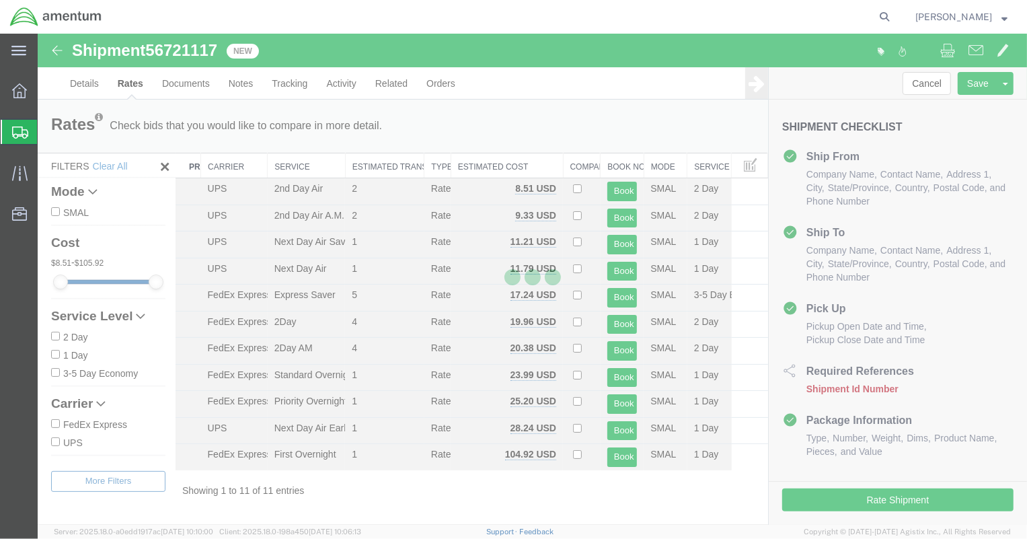
scroll to position [0, 0]
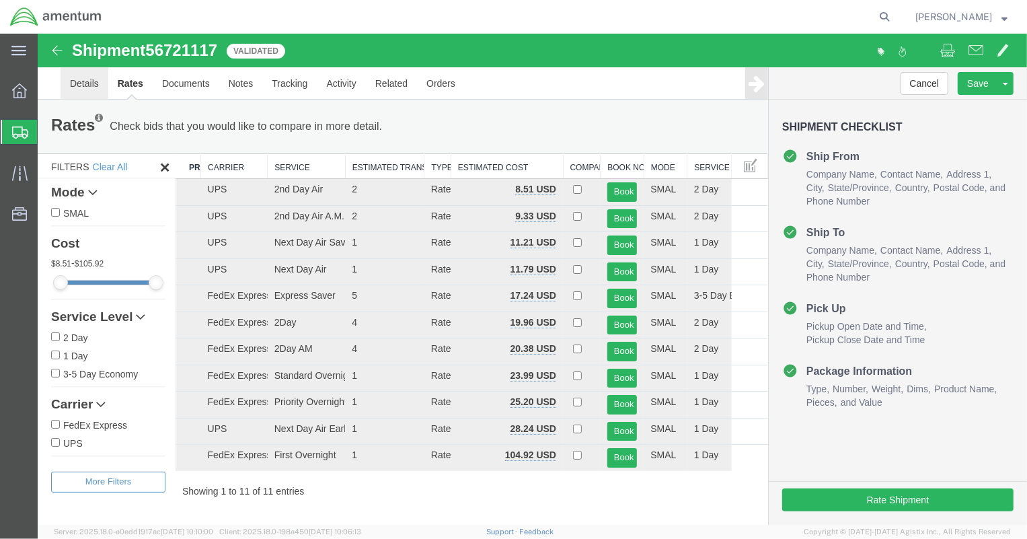
click at [84, 82] on link "Details" at bounding box center [84, 83] width 48 height 32
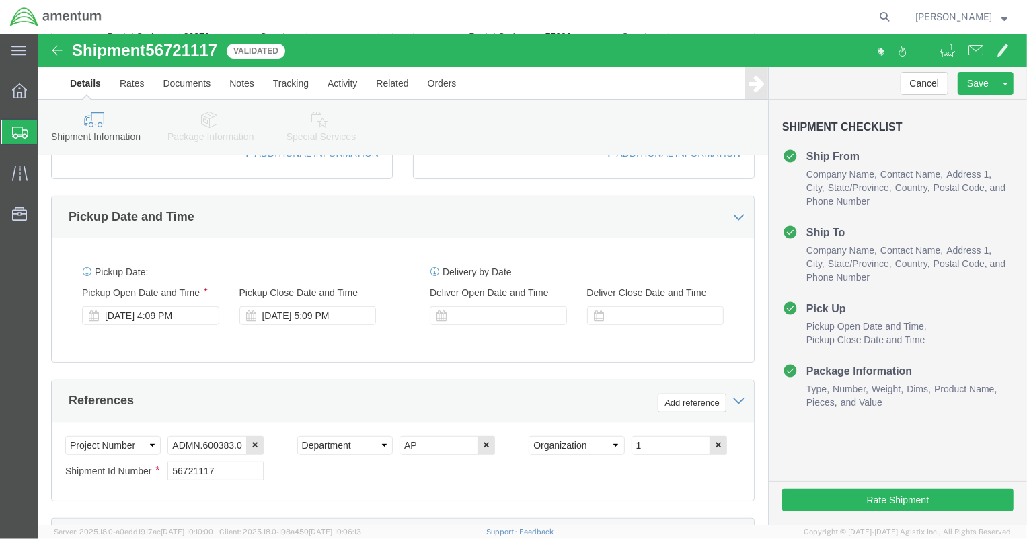
scroll to position [570, 0]
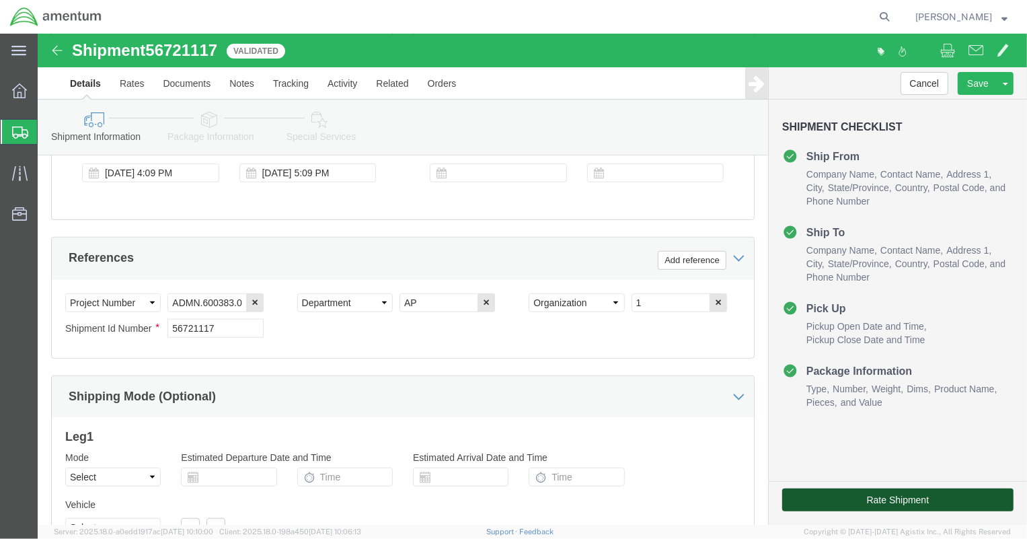
click button "Rate Shipment"
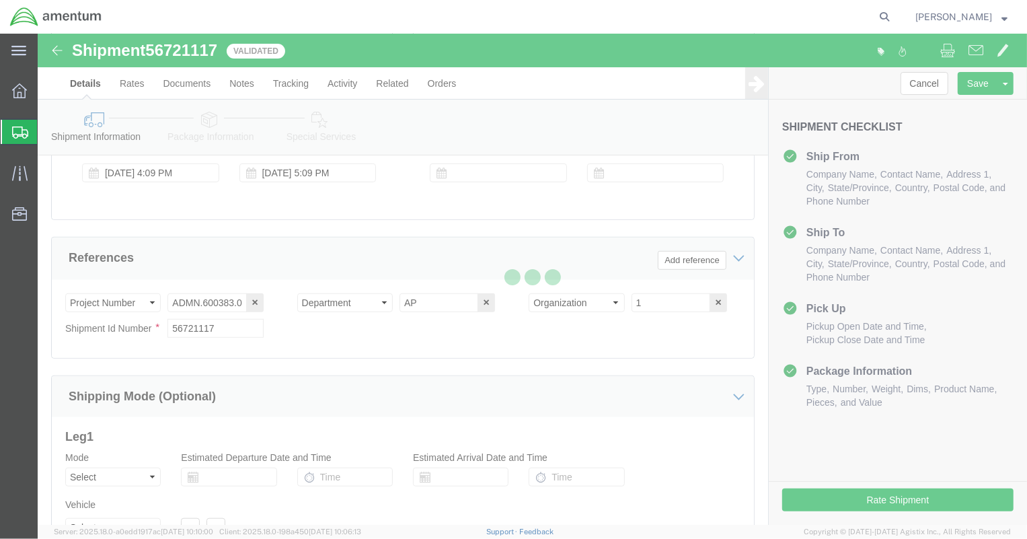
scroll to position [0, 0]
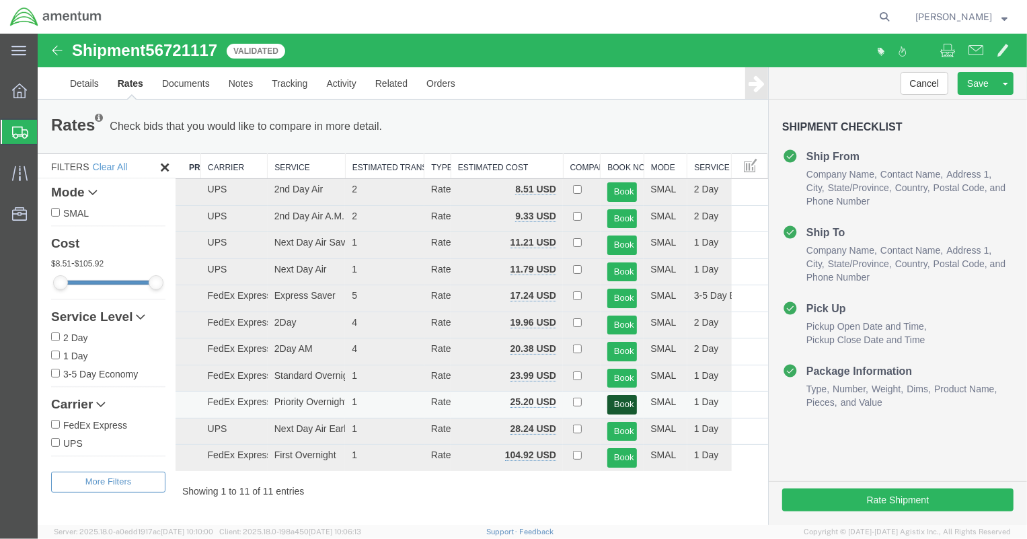
click at [626, 401] on button "Book" at bounding box center [622, 404] width 30 height 20
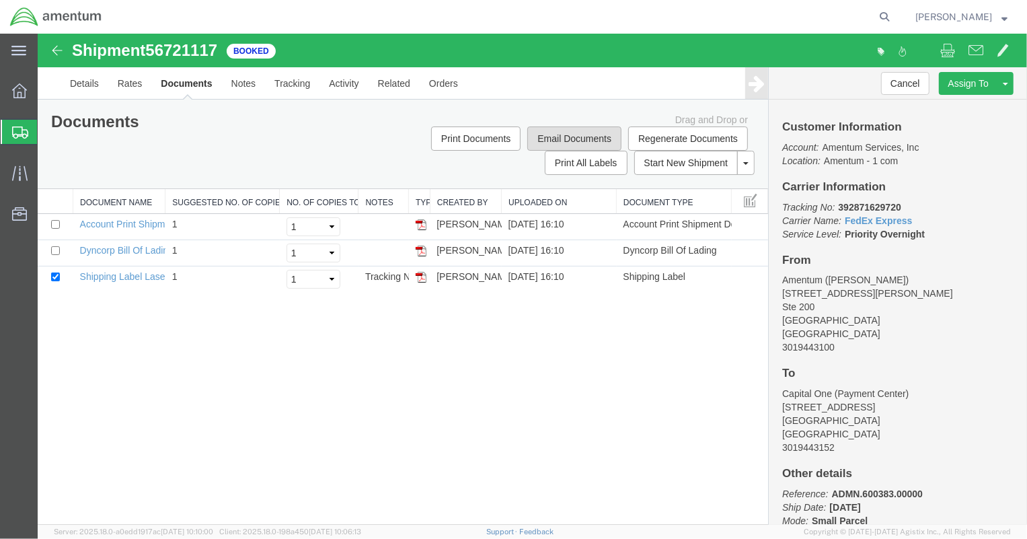
click at [583, 132] on button "Email Documents" at bounding box center [574, 138] width 94 height 24
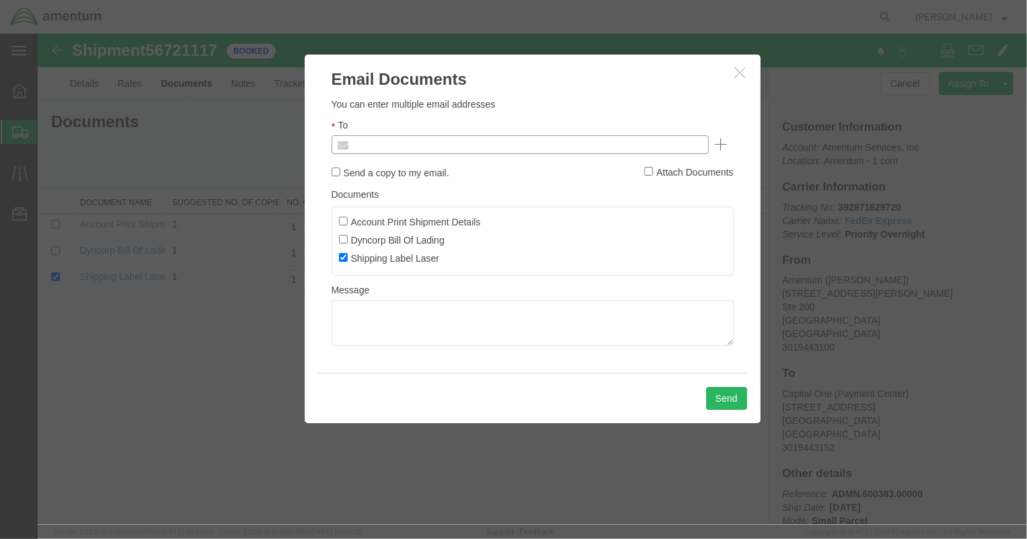
click at [416, 146] on input "text" at bounding box center [428, 143] width 157 height 17
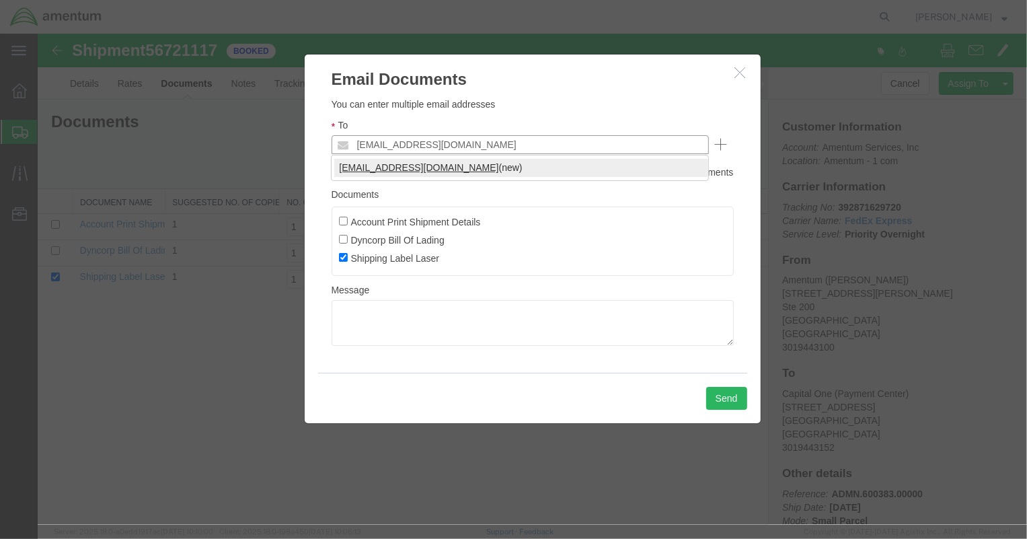
type input "[EMAIL_ADDRESS][DOMAIN_NAME]"
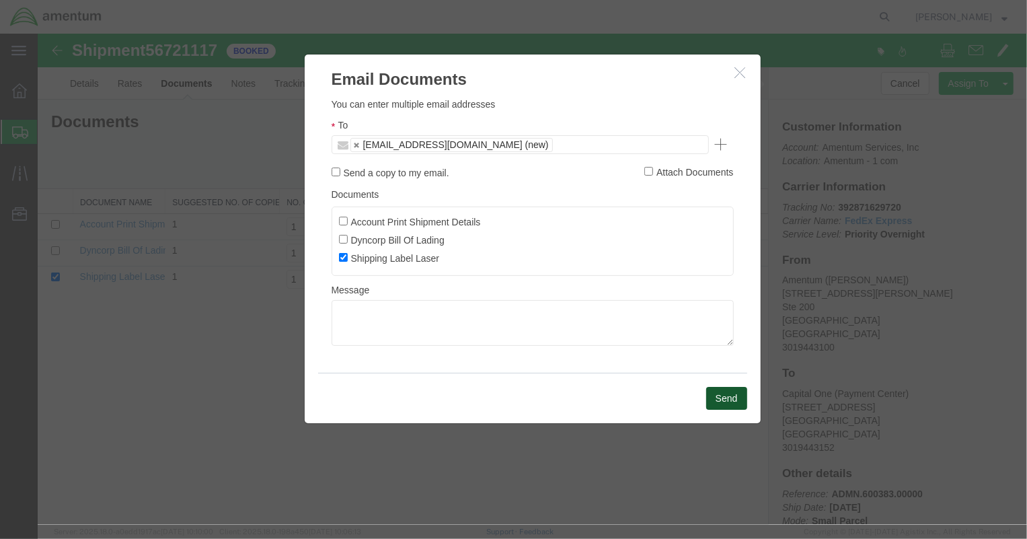
click at [726, 400] on button "Send" at bounding box center [725, 397] width 41 height 23
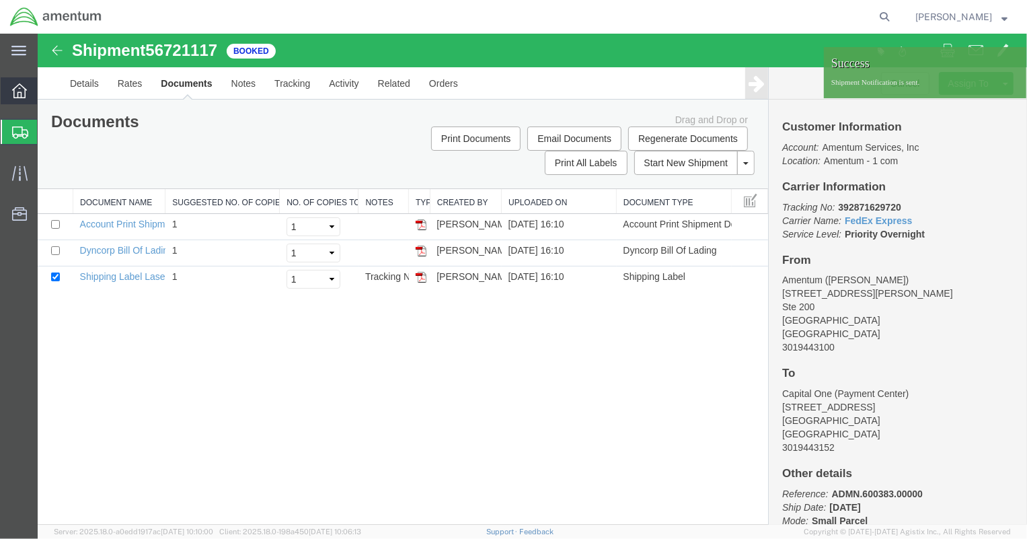
click at [24, 90] on icon at bounding box center [19, 90] width 15 height 15
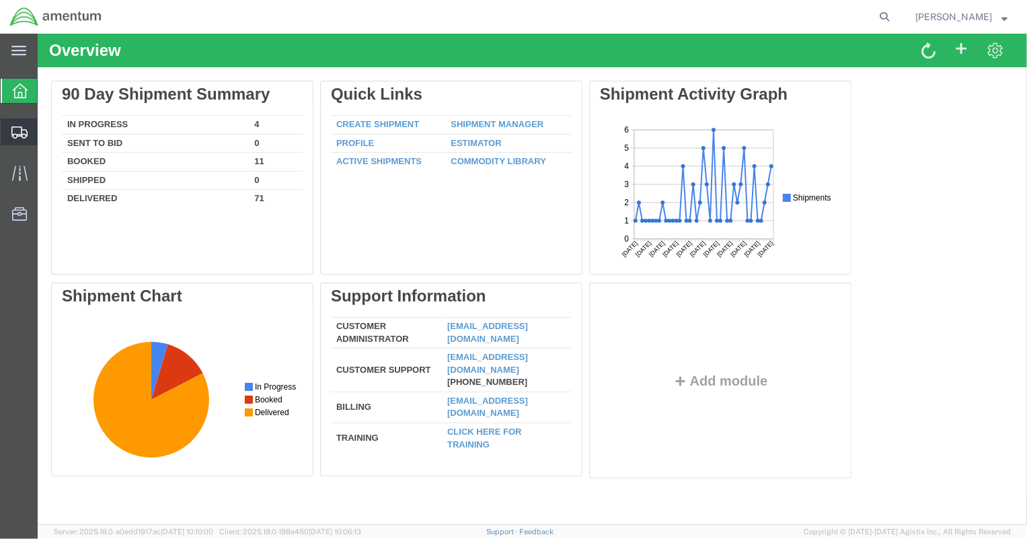
click at [0, 0] on span "Shipment Manager" at bounding box center [0, 0] width 0 height 0
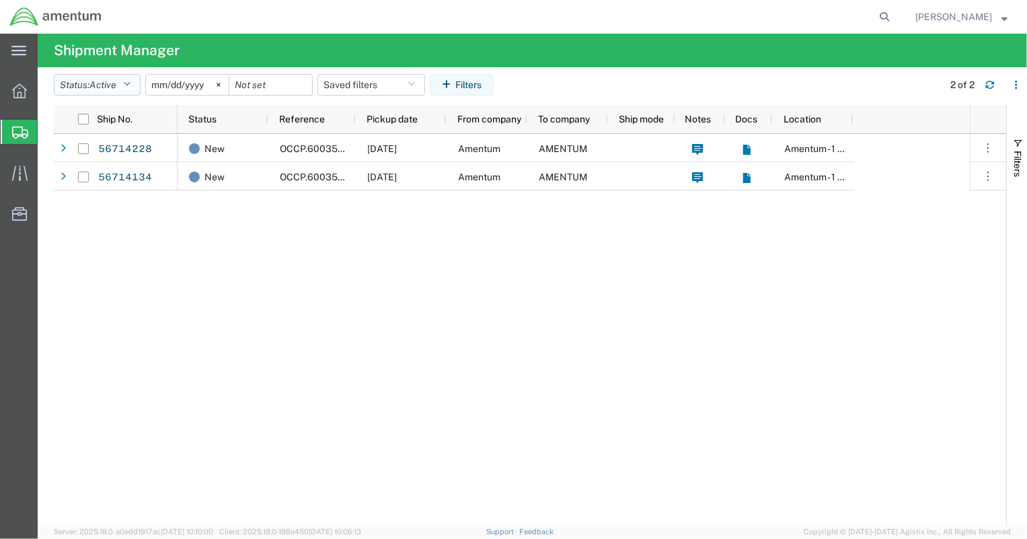
click at [137, 79] on button "Status: Active" at bounding box center [97, 85] width 87 height 22
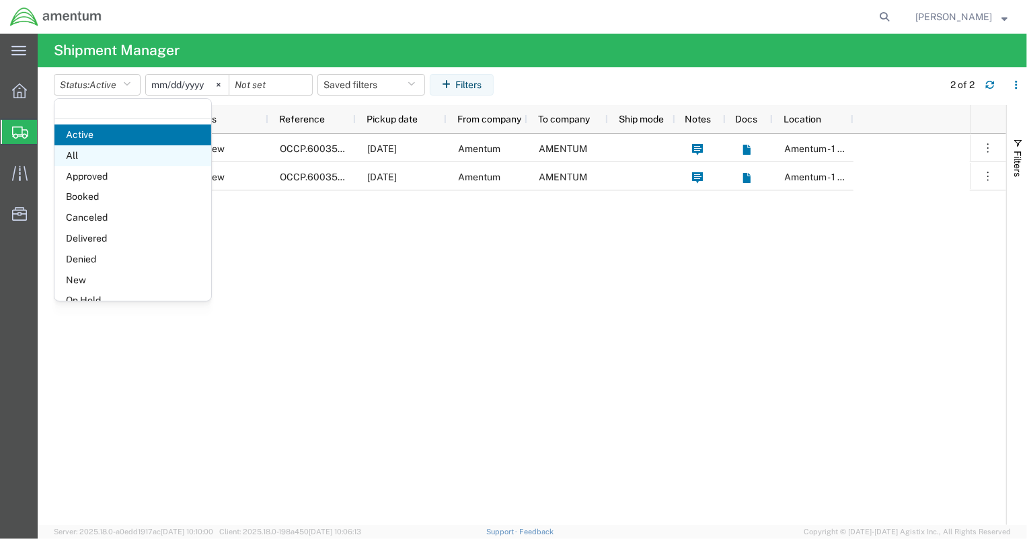
click at [117, 159] on span "All" at bounding box center [132, 155] width 157 height 21
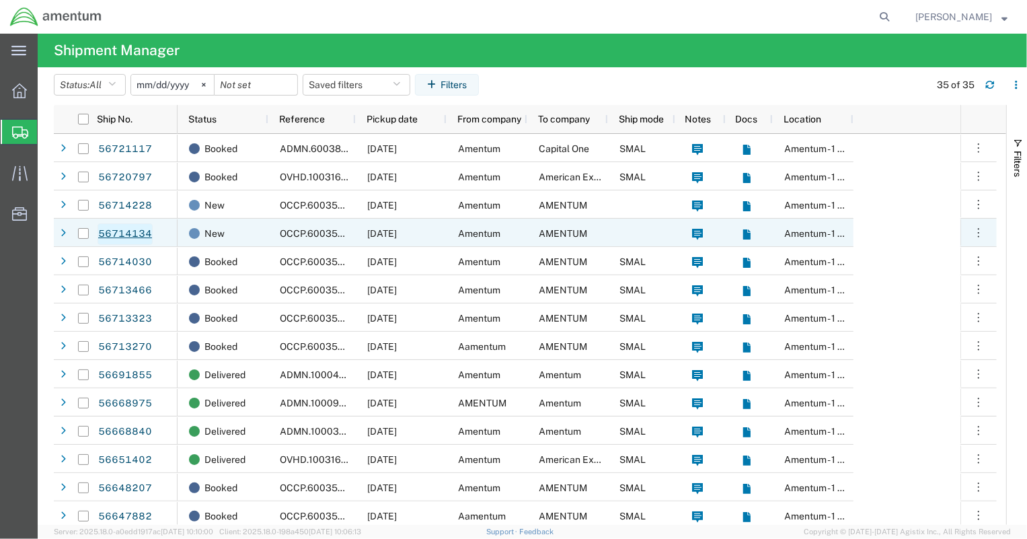
click at [137, 230] on link "56714134" at bounding box center [125, 234] width 55 height 22
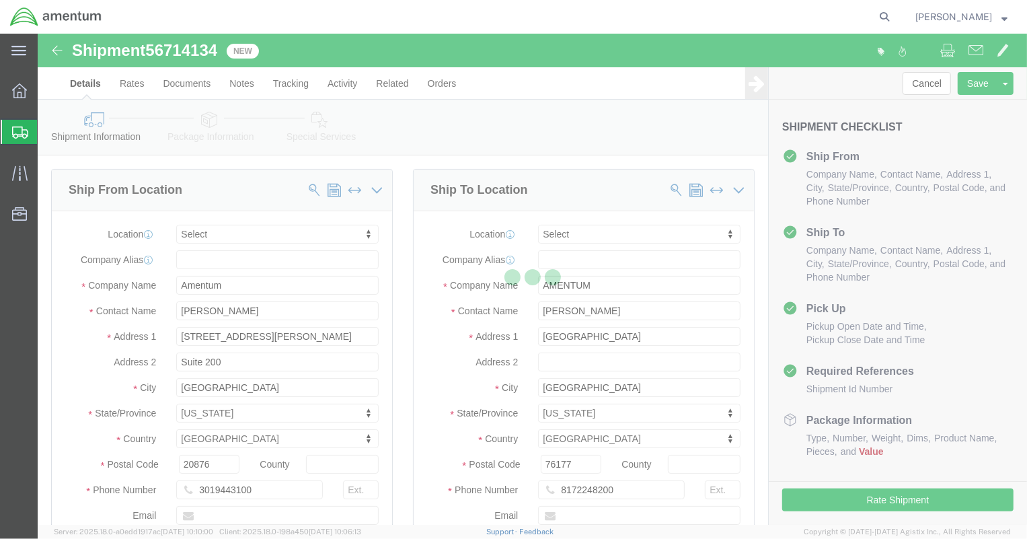
select select
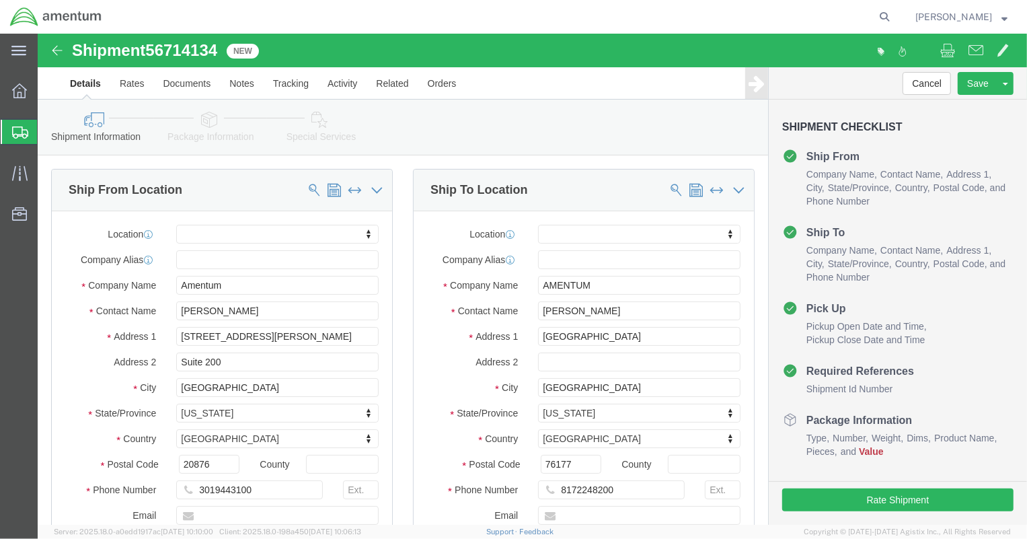
click at [0, 0] on span "Shipment Manager" at bounding box center [0, 0] width 0 height 0
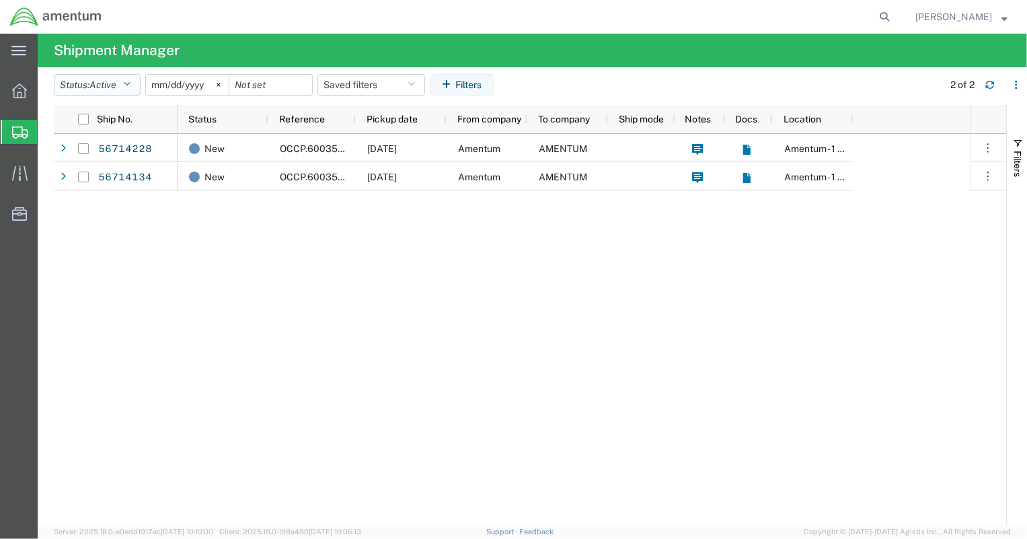
click at [130, 84] on icon "button" at bounding box center [126, 84] width 7 height 9
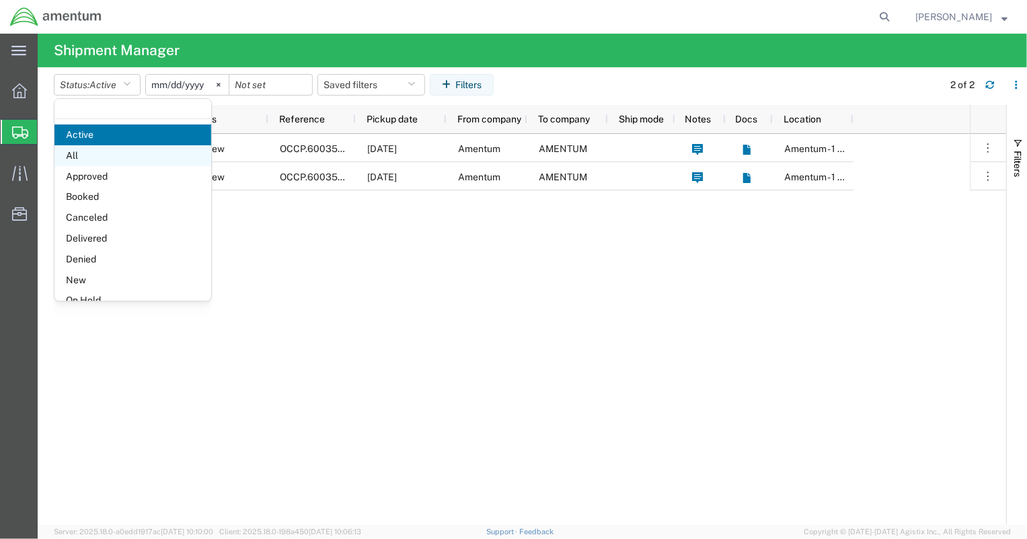
click at [114, 155] on span "All" at bounding box center [132, 155] width 157 height 21
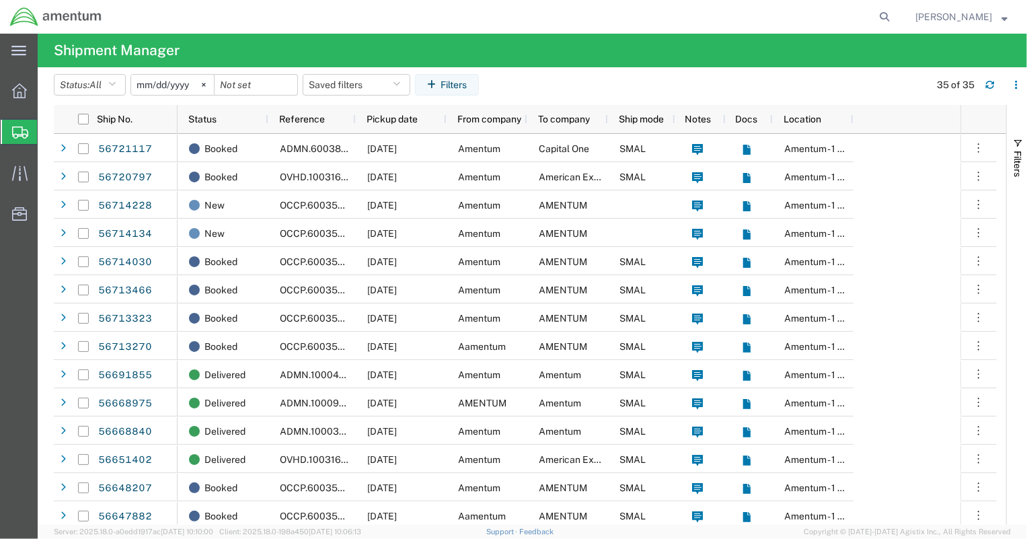
click at [980, 12] on span "[PERSON_NAME]" at bounding box center [953, 16] width 77 height 15
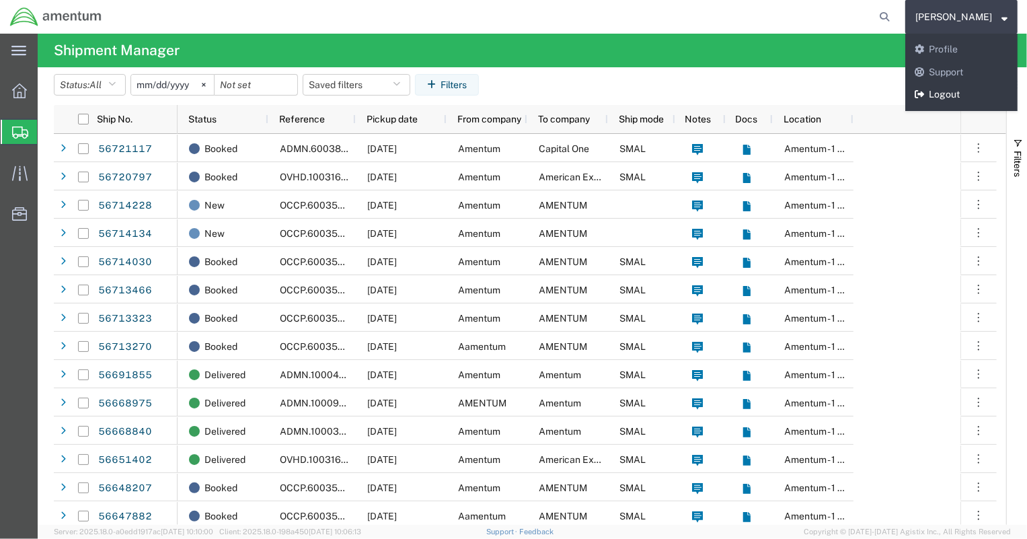
click at [945, 95] on link "Logout" at bounding box center [961, 94] width 112 height 23
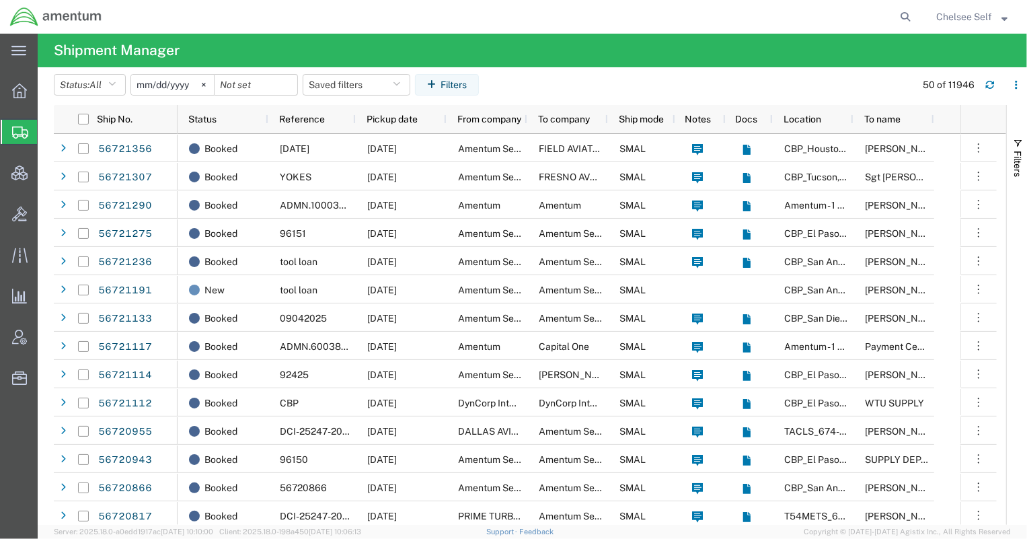
click at [915, 13] on form at bounding box center [906, 17] width 22 height 34
click at [902, 14] on icon at bounding box center [905, 16] width 19 height 19
click at [797, 17] on input "search" at bounding box center [691, 17] width 409 height 32
paste input "4148322883"
type input "4148322883"
